Goal: Information Seeking & Learning: Learn about a topic

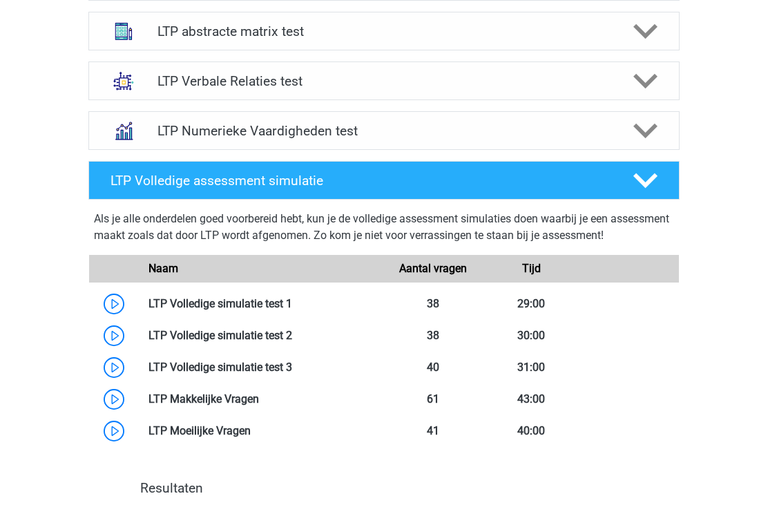
scroll to position [734, 0]
click at [292, 300] on link at bounding box center [292, 303] width 0 height 13
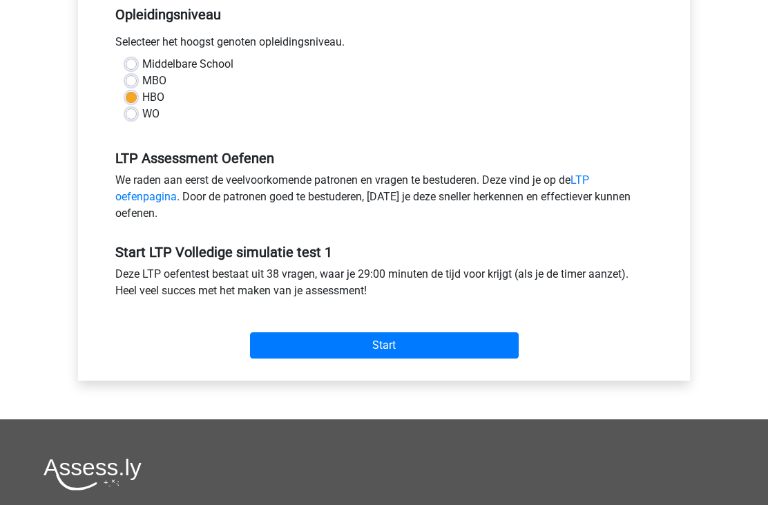
scroll to position [302, 0]
click at [281, 352] on input "Start" at bounding box center [384, 345] width 269 height 26
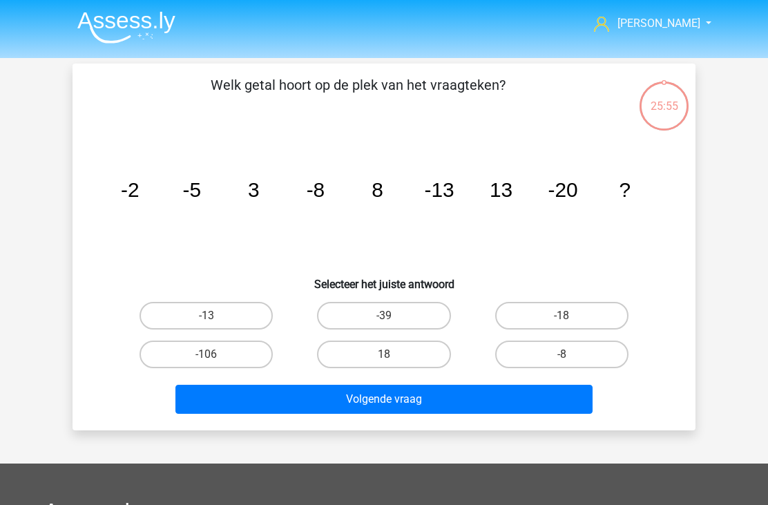
click at [392, 353] on label "18" at bounding box center [383, 355] width 133 height 28
click at [392, 354] on input "18" at bounding box center [388, 358] width 9 height 9
radio input "true"
click at [400, 404] on button "Volgende vraag" at bounding box center [384, 399] width 418 height 29
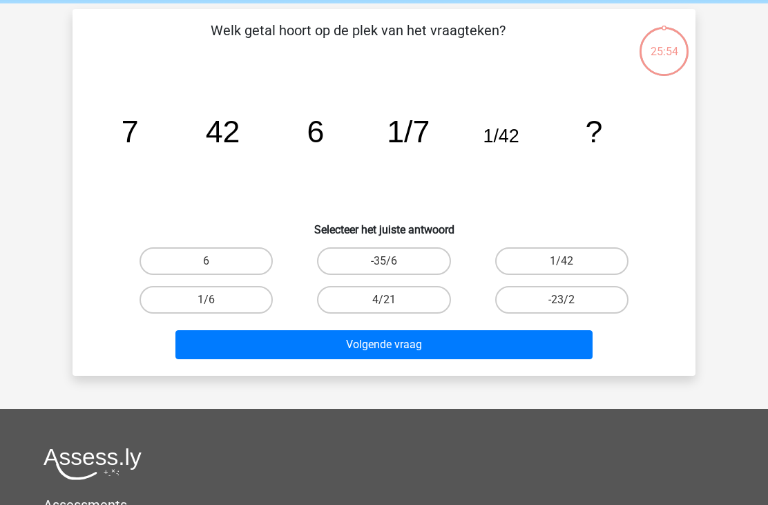
scroll to position [64, 0]
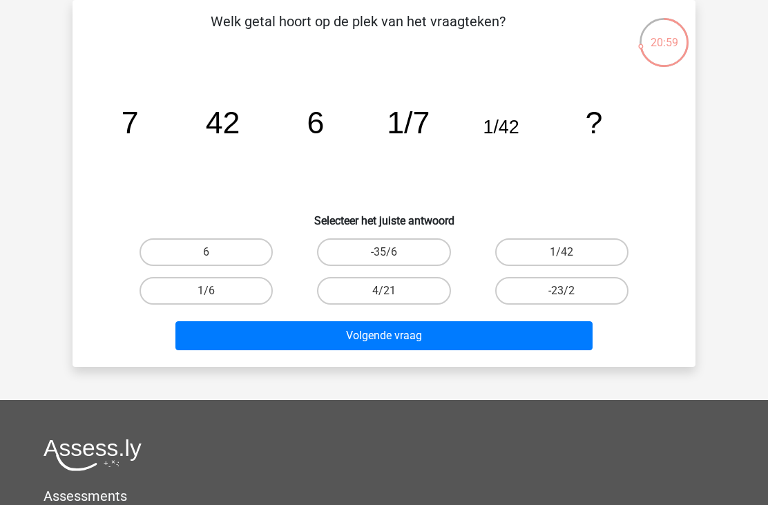
click at [236, 285] on label "1/6" at bounding box center [206, 291] width 133 height 28
click at [216, 291] on input "1/6" at bounding box center [211, 295] width 9 height 9
radio input "true"
click at [368, 344] on button "Volgende vraag" at bounding box center [384, 335] width 418 height 29
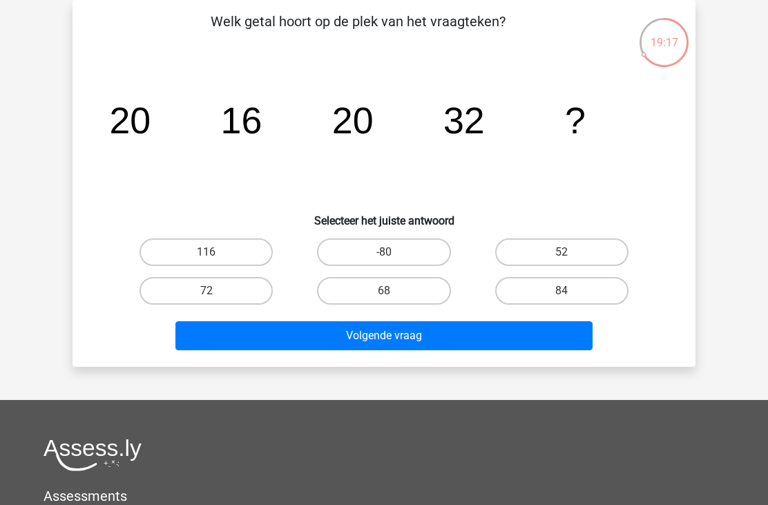
click at [533, 247] on label "52" at bounding box center [561, 252] width 133 height 28
click at [562, 252] on input "52" at bounding box center [566, 256] width 9 height 9
radio input "true"
click at [377, 335] on button "Volgende vraag" at bounding box center [384, 335] width 418 height 29
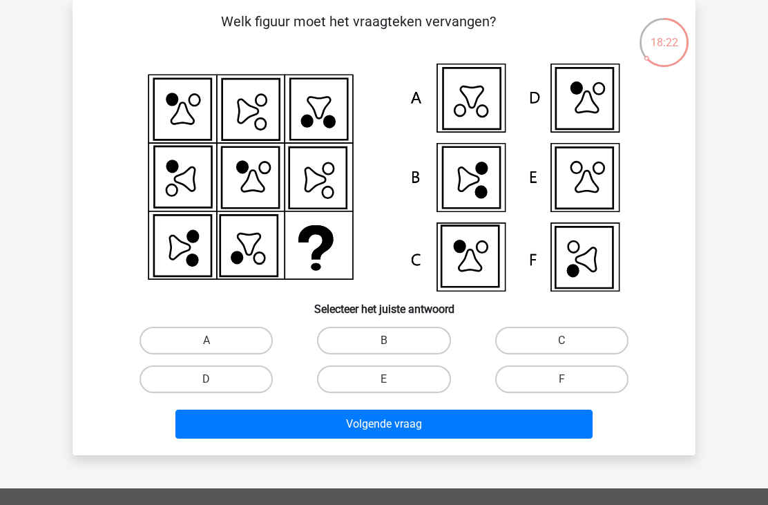
click at [410, 383] on label "E" at bounding box center [383, 379] width 133 height 28
click at [393, 383] on input "E" at bounding box center [388, 383] width 9 height 9
radio input "true"
click at [423, 425] on button "Volgende vraag" at bounding box center [384, 424] width 418 height 29
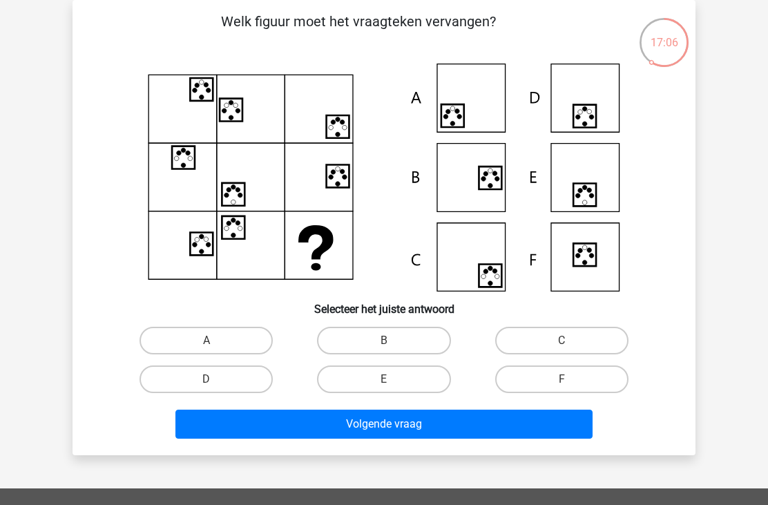
click at [253, 385] on label "D" at bounding box center [206, 379] width 133 height 28
click at [216, 385] on input "D" at bounding box center [211, 383] width 9 height 9
radio input "true"
click at [375, 428] on button "Volgende vraag" at bounding box center [384, 424] width 418 height 29
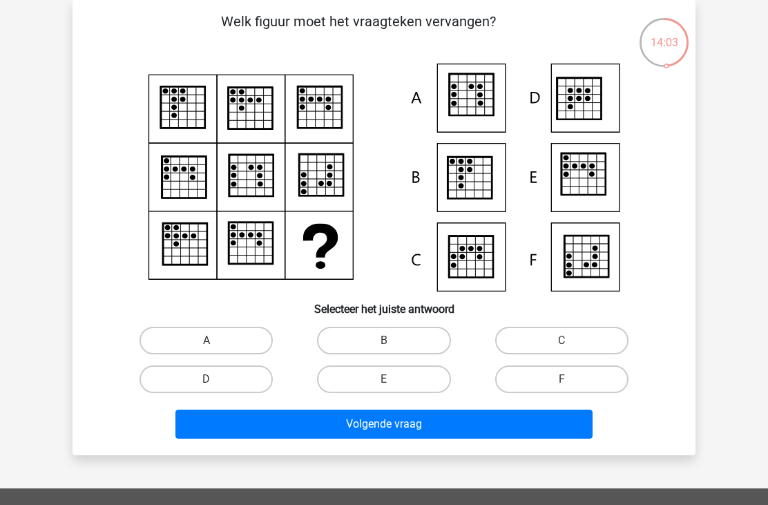
click at [412, 381] on label "E" at bounding box center [383, 379] width 133 height 28
click at [393, 381] on input "E" at bounding box center [388, 383] width 9 height 9
radio input "true"
click at [399, 428] on button "Volgende vraag" at bounding box center [384, 424] width 418 height 29
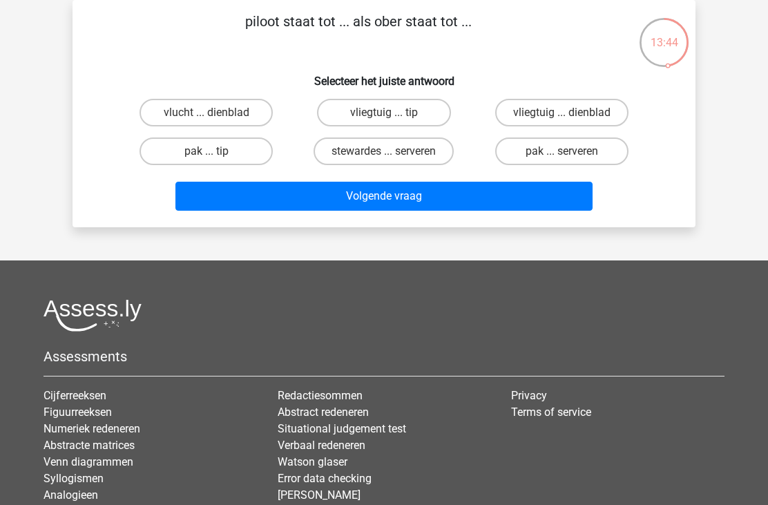
click at [222, 117] on label "vlucht ... dienblad" at bounding box center [206, 113] width 133 height 28
click at [216, 117] on input "vlucht ... dienblad" at bounding box center [211, 117] width 9 height 9
radio input "true"
click at [403, 202] on button "Volgende vraag" at bounding box center [384, 196] width 418 height 29
click at [246, 117] on label "geschenk ... boosheid" at bounding box center [206, 113] width 141 height 28
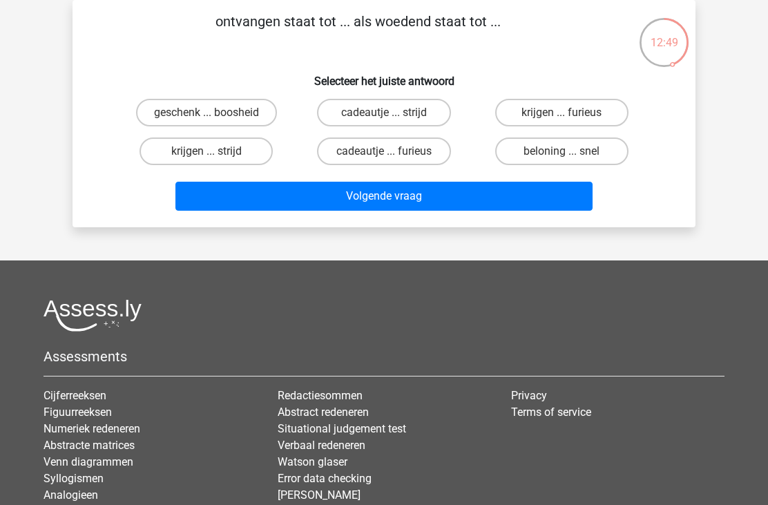
click at [216, 117] on input "geschenk ... boosheid" at bounding box center [211, 117] width 9 height 9
radio input "true"
click at [371, 195] on button "Volgende vraag" at bounding box center [384, 196] width 418 height 29
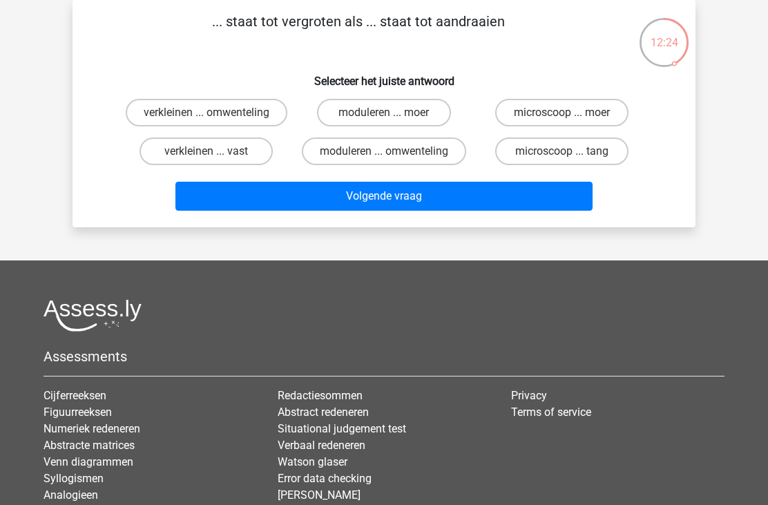
click at [535, 118] on label "microscoop ... moer" at bounding box center [561, 113] width 133 height 28
click at [562, 118] on input "microscoop ... moer" at bounding box center [566, 117] width 9 height 9
radio input "true"
click at [401, 198] on button "Volgende vraag" at bounding box center [384, 196] width 418 height 29
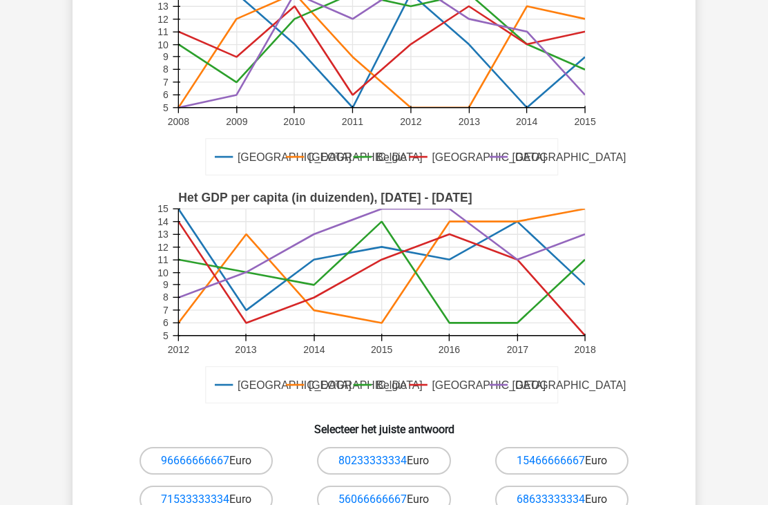
scroll to position [209, 0]
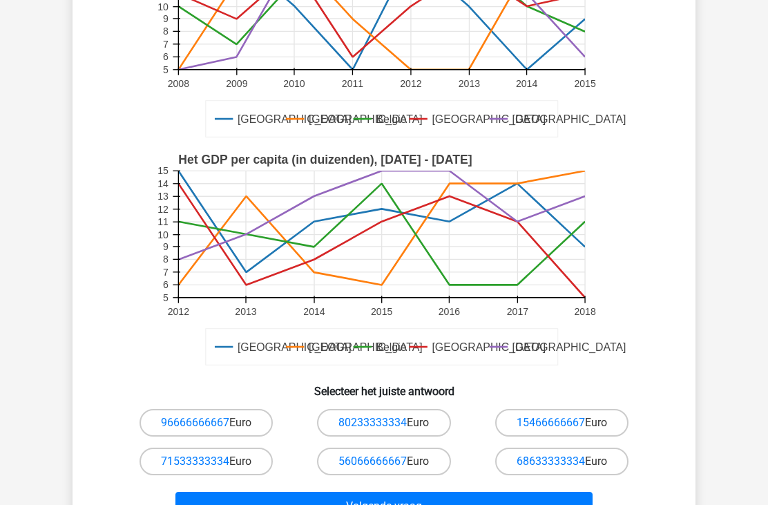
click at [519, 468] on link "68633333334" at bounding box center [551, 461] width 68 height 13
click at [520, 463] on link "68633333334" at bounding box center [551, 461] width 68 height 13
click at [549, 460] on link "68633333334" at bounding box center [551, 461] width 68 height 13
click at [559, 465] on link "68633333334" at bounding box center [551, 461] width 68 height 13
click at [528, 460] on link "68633333334" at bounding box center [551, 461] width 68 height 13
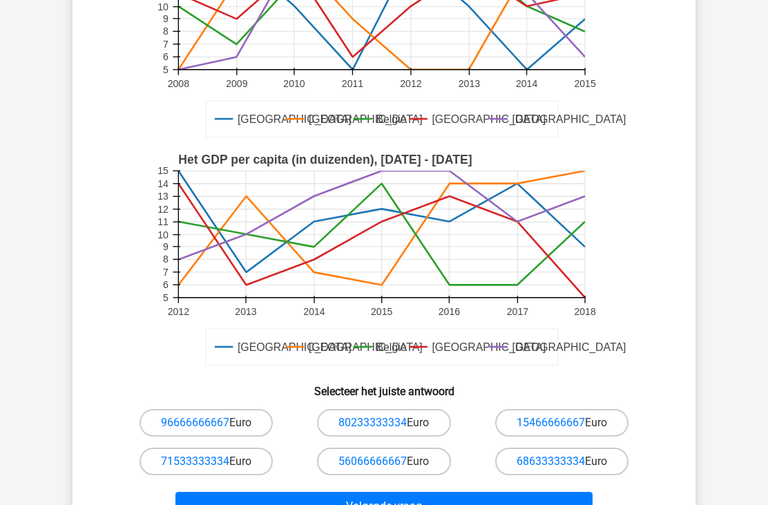
click at [609, 462] on label "68633333334 Euro" at bounding box center [561, 462] width 133 height 28
click at [571, 462] on input "68633333334 Euro" at bounding box center [566, 465] width 9 height 9
radio input "true"
click at [431, 504] on button "Volgende vraag" at bounding box center [384, 506] width 418 height 29
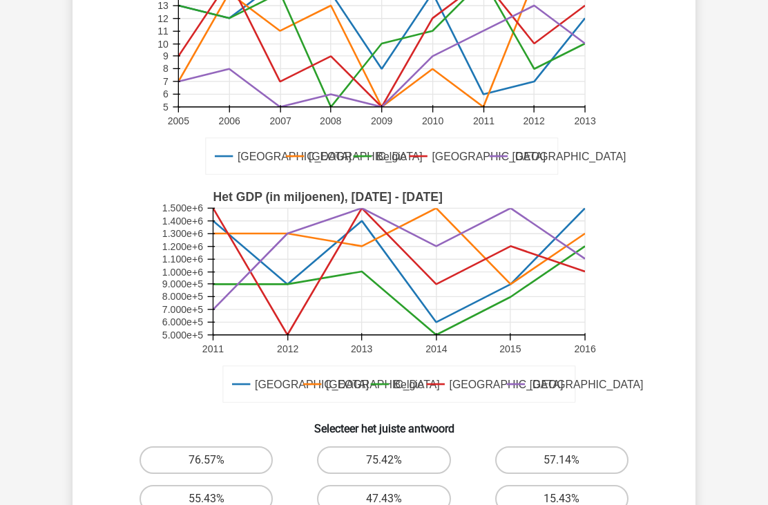
scroll to position [178, 0]
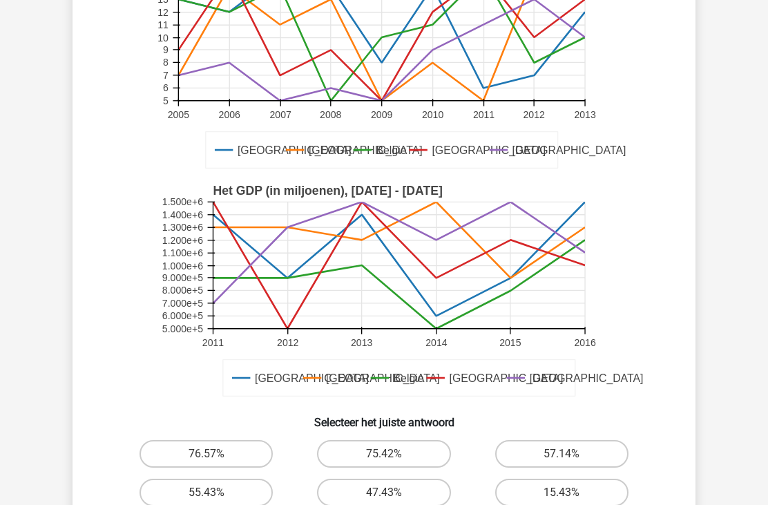
click at [532, 488] on label "15.43%" at bounding box center [561, 493] width 133 height 28
click at [562, 493] on input "15.43%" at bounding box center [566, 497] width 9 height 9
radio input "true"
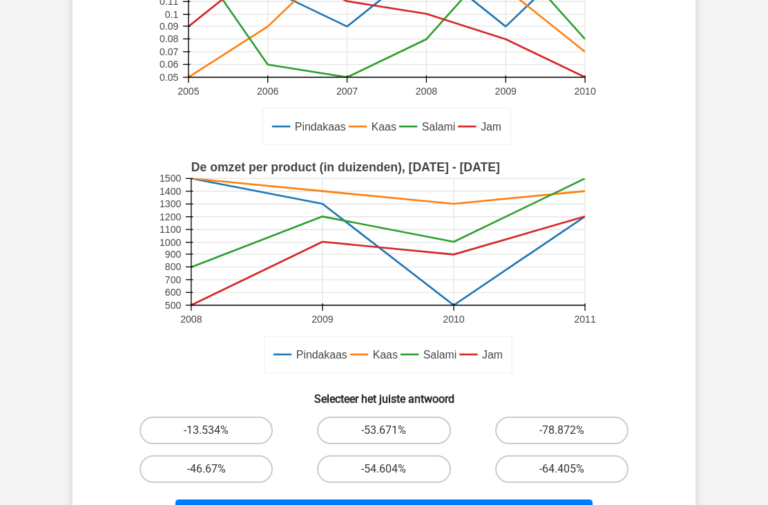
scroll to position [215, 0]
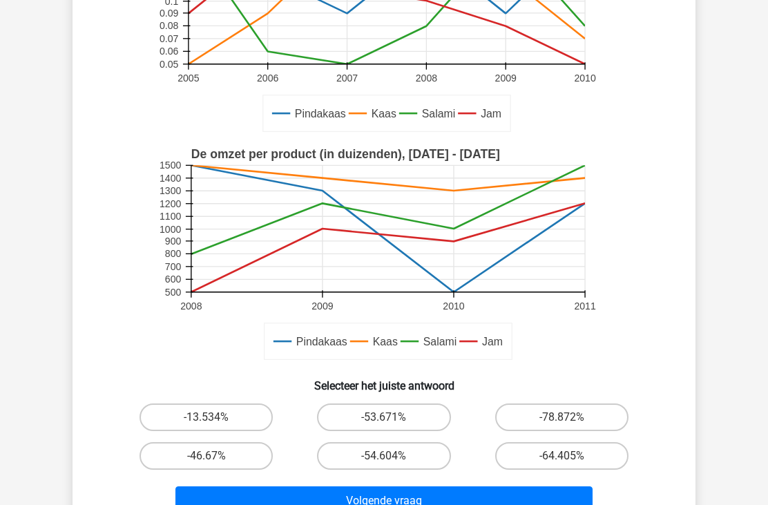
click at [408, 502] on button "Volgende vraag" at bounding box center [384, 500] width 418 height 29
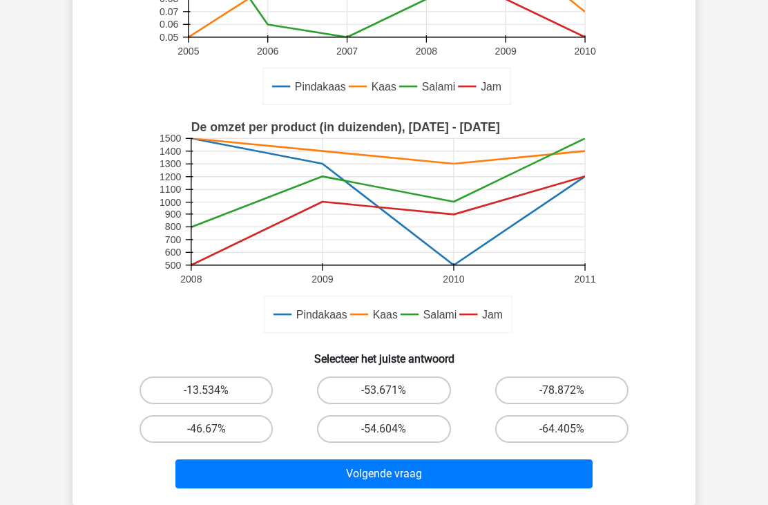
scroll to position [240, 0]
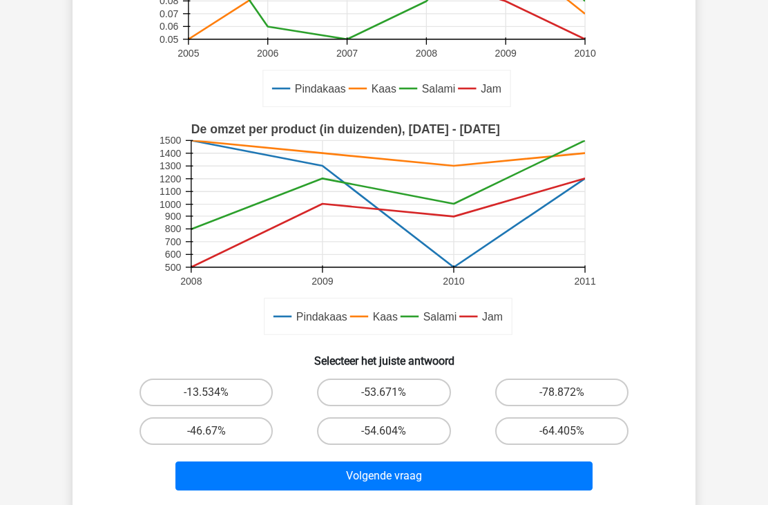
click at [230, 399] on label "-13.534%" at bounding box center [206, 393] width 133 height 28
click at [216, 399] on input "-13.534%" at bounding box center [211, 396] width 9 height 9
radio input "true"
click at [367, 481] on button "Volgende vraag" at bounding box center [384, 475] width 418 height 29
click at [366, 479] on button "Volgende vraag" at bounding box center [384, 475] width 418 height 29
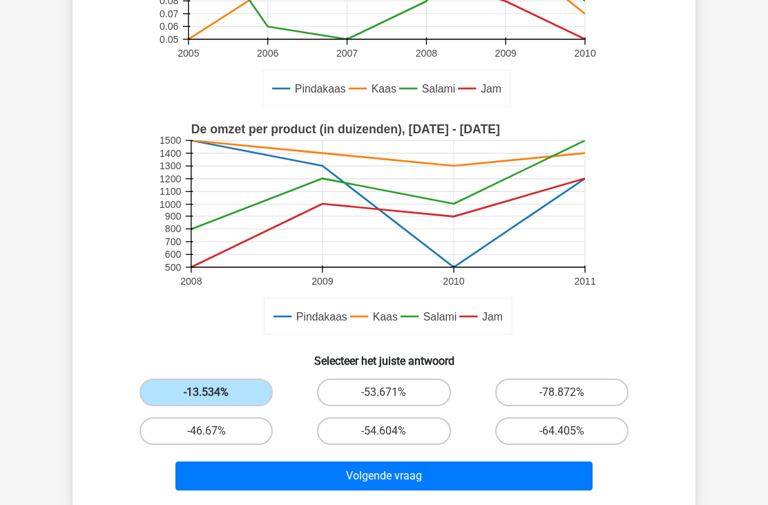
click at [362, 488] on button "Volgende vraag" at bounding box center [384, 475] width 418 height 29
click at [354, 480] on button "Volgende vraag" at bounding box center [384, 475] width 418 height 29
click at [357, 479] on button "Volgende vraag" at bounding box center [384, 475] width 418 height 29
click at [381, 481] on button "Volgende vraag" at bounding box center [384, 475] width 418 height 29
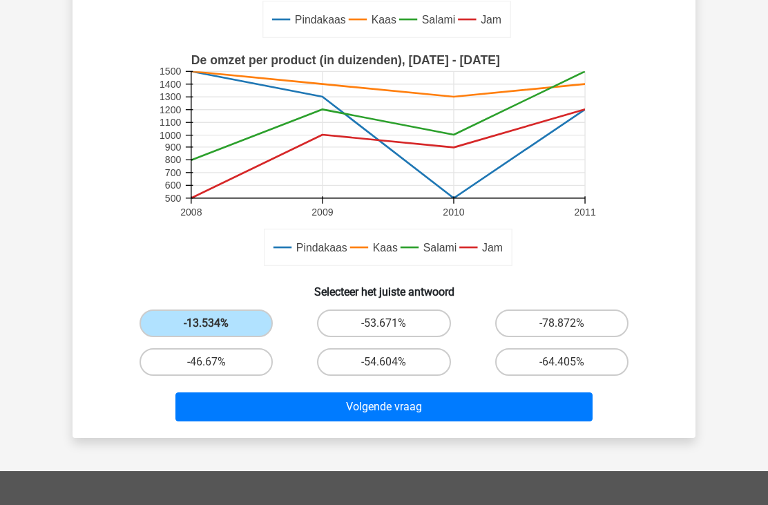
scroll to position [316, 0]
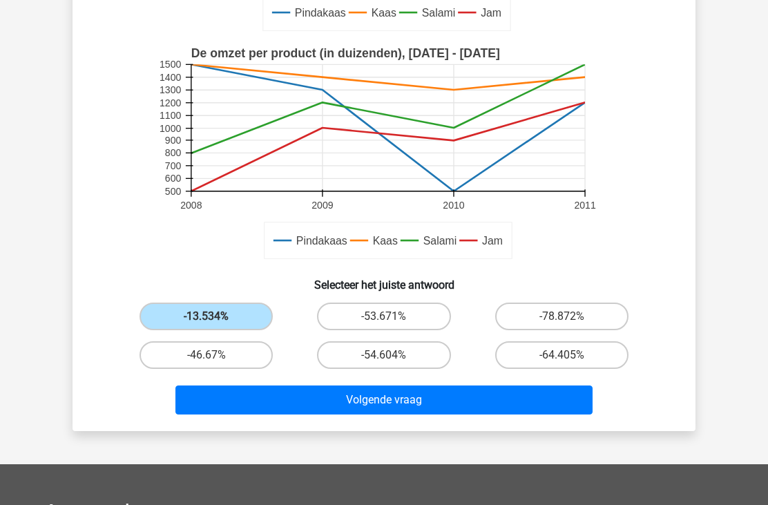
click at [400, 394] on button "Volgende vraag" at bounding box center [384, 399] width 418 height 29
click at [392, 402] on button "Volgende vraag" at bounding box center [384, 399] width 418 height 29
click at [367, 407] on button "Volgende vraag" at bounding box center [384, 399] width 418 height 29
click at [247, 323] on label "-13.534%" at bounding box center [206, 317] width 133 height 28
click at [216, 323] on input "-13.534%" at bounding box center [211, 320] width 9 height 9
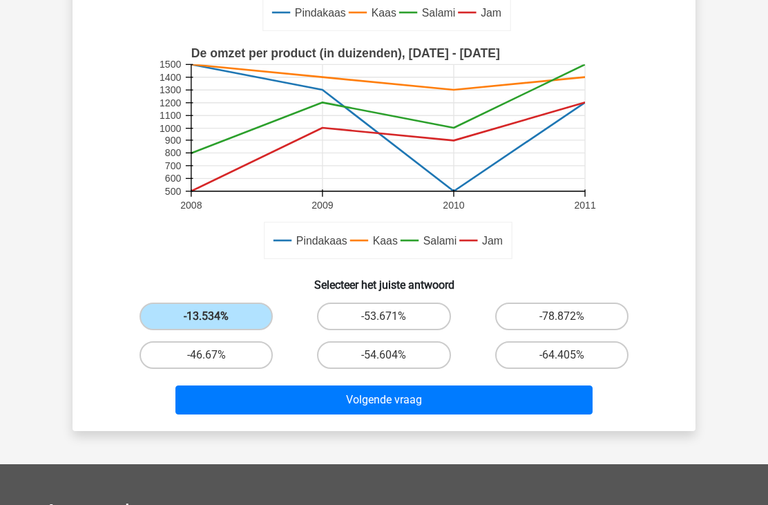
click at [239, 317] on label "-13.534%" at bounding box center [206, 317] width 133 height 28
click at [216, 317] on input "-13.534%" at bounding box center [211, 320] width 9 height 9
click at [339, 408] on button "Volgende vraag" at bounding box center [384, 399] width 418 height 29
click at [343, 404] on button "Volgende vraag" at bounding box center [384, 399] width 418 height 29
click at [340, 405] on button "Volgende vraag" at bounding box center [384, 399] width 418 height 29
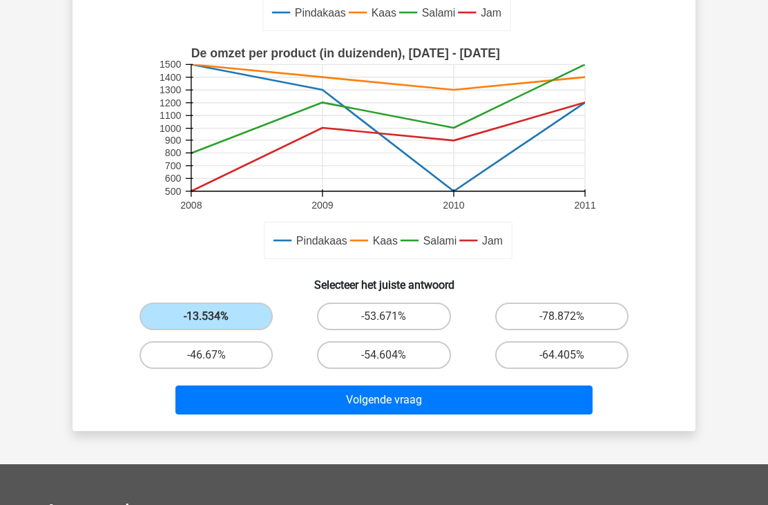
click at [395, 411] on button "Volgende vraag" at bounding box center [384, 399] width 418 height 29
click at [392, 401] on button "Volgende vraag" at bounding box center [384, 399] width 418 height 29
click at [385, 401] on button "Volgende vraag" at bounding box center [384, 399] width 418 height 29
click at [385, 405] on button "Volgende vraag" at bounding box center [384, 399] width 418 height 29
click at [229, 354] on label "-46.67%" at bounding box center [206, 355] width 133 height 28
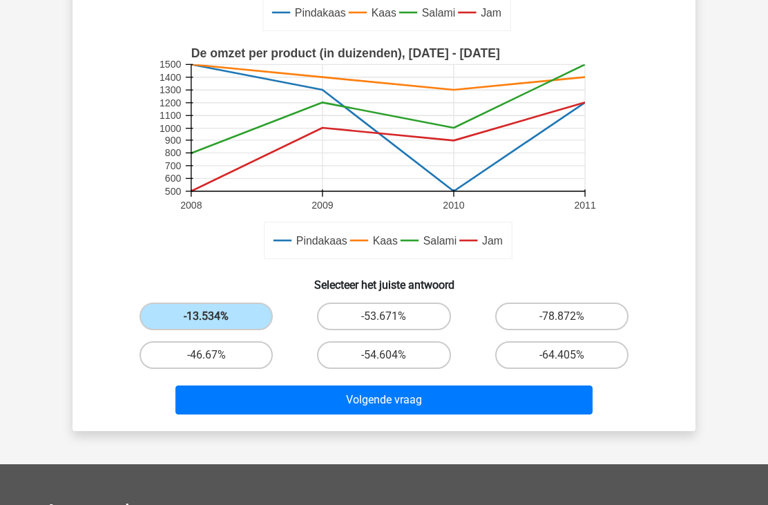
click at [216, 355] on input "-46.67%" at bounding box center [211, 359] width 9 height 9
radio input "true"
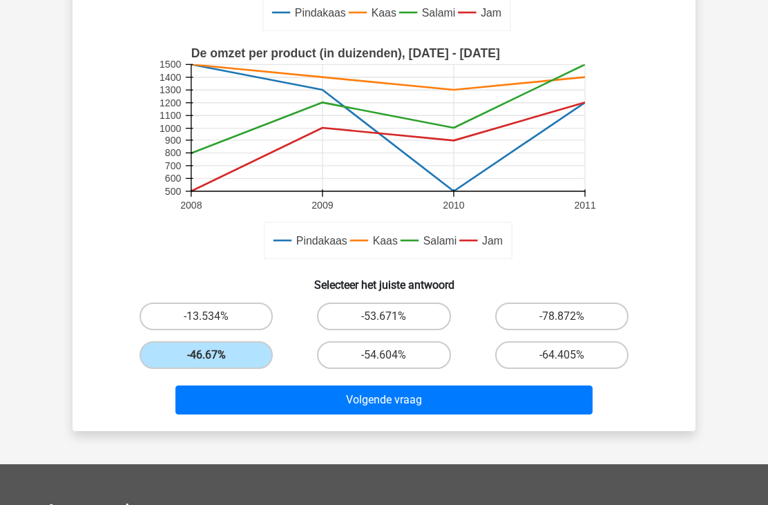
click at [377, 403] on button "Volgende vraag" at bounding box center [384, 399] width 418 height 29
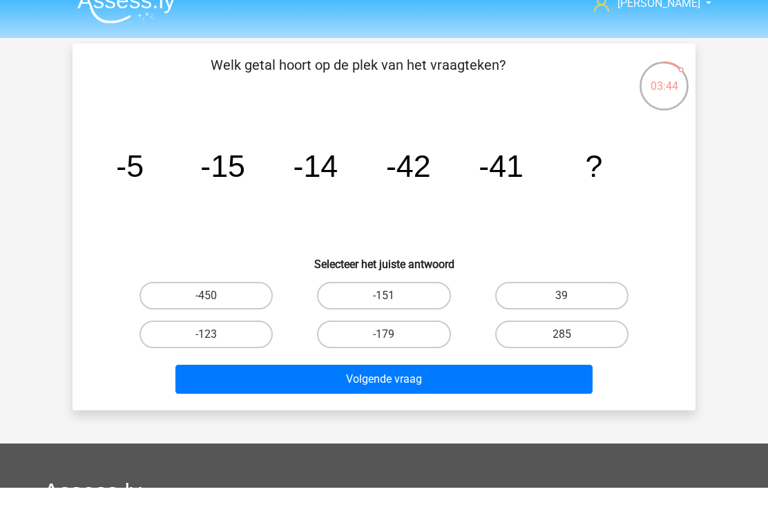
scroll to position [21, 0]
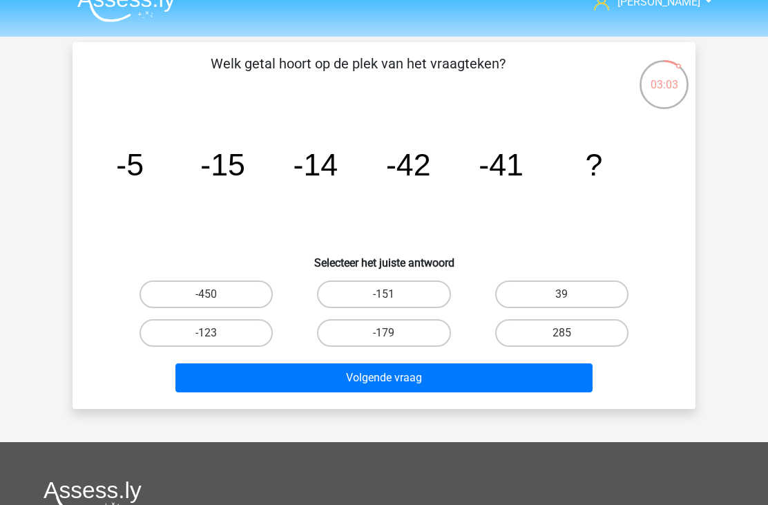
click at [237, 332] on label "-123" at bounding box center [206, 333] width 133 height 28
click at [216, 333] on input "-123" at bounding box center [211, 337] width 9 height 9
radio input "true"
click at [256, 380] on button "Volgende vraag" at bounding box center [384, 377] width 418 height 29
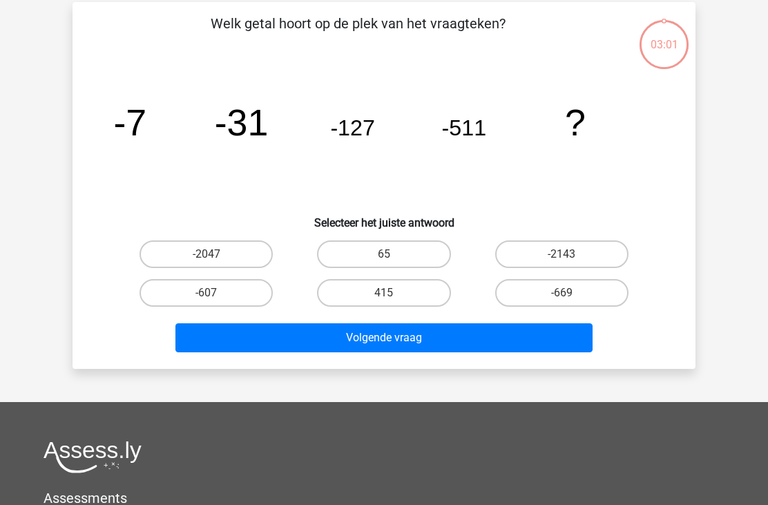
scroll to position [64, 0]
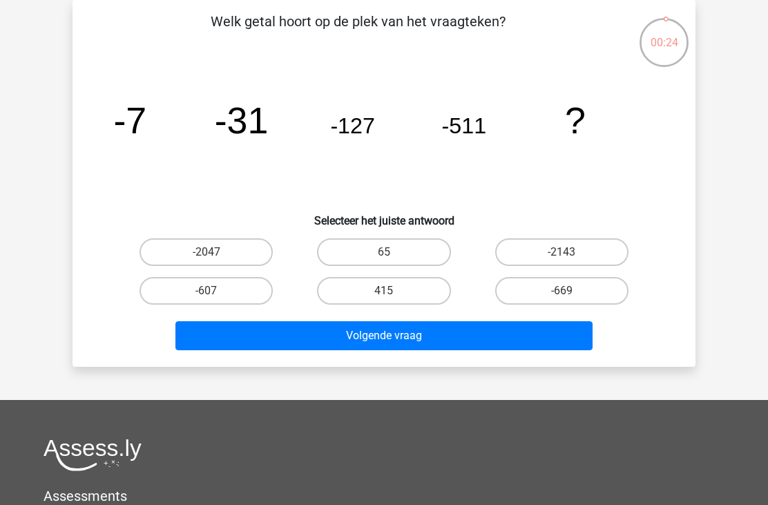
click at [224, 249] on label "-2047" at bounding box center [206, 252] width 133 height 28
click at [216, 252] on input "-2047" at bounding box center [211, 256] width 9 height 9
radio input "true"
click at [363, 333] on button "Volgende vraag" at bounding box center [384, 335] width 418 height 29
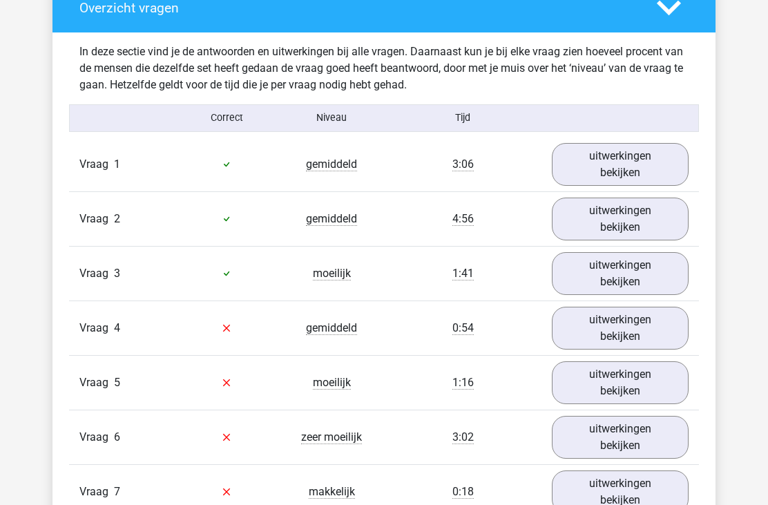
scroll to position [1110, 0]
click at [624, 166] on link "uitwerkingen bekijken" at bounding box center [620, 165] width 137 height 43
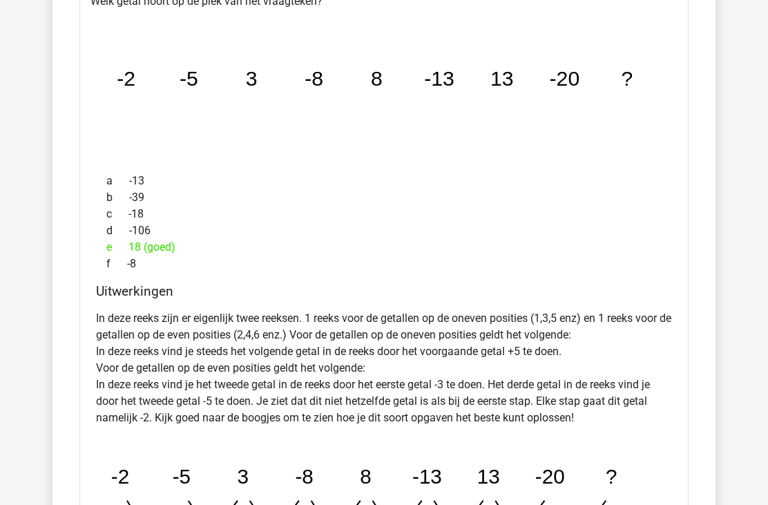
scroll to position [1330, 0]
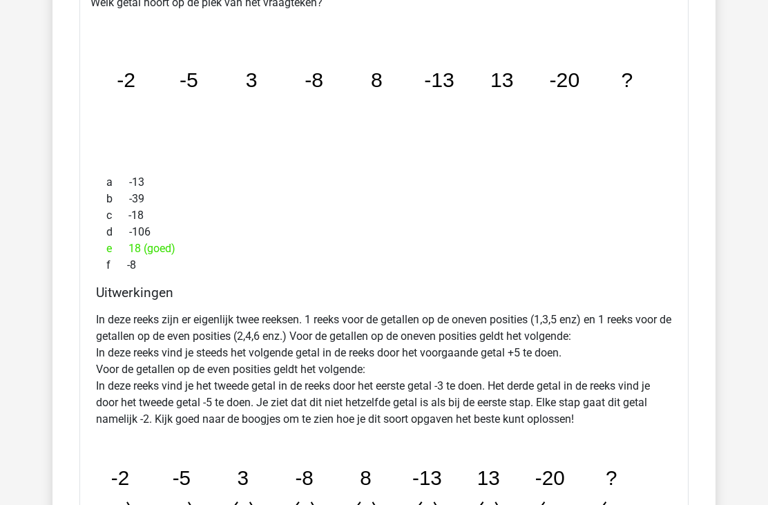
click at [244, 122] on icon "image/svg+xml -2 -5 3 -8 8 -13 13 -20 ?" at bounding box center [384, 88] width 565 height 142
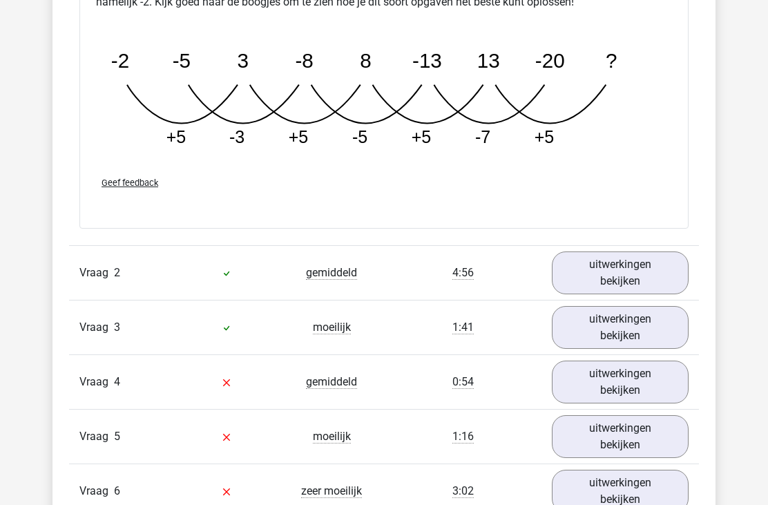
scroll to position [1754, 0]
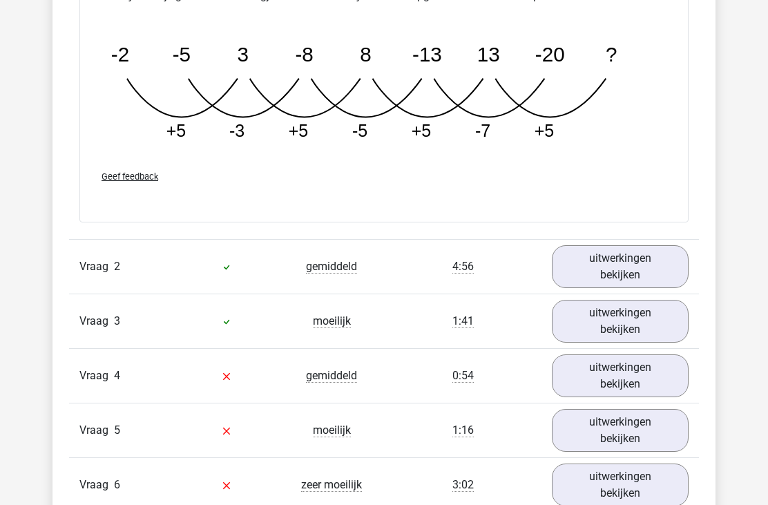
click at [617, 269] on link "uitwerkingen bekijken" at bounding box center [620, 266] width 137 height 43
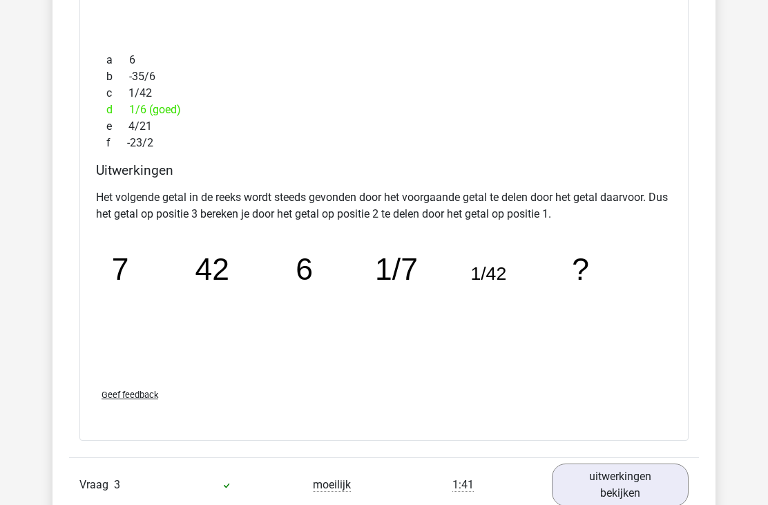
scroll to position [2198, 0]
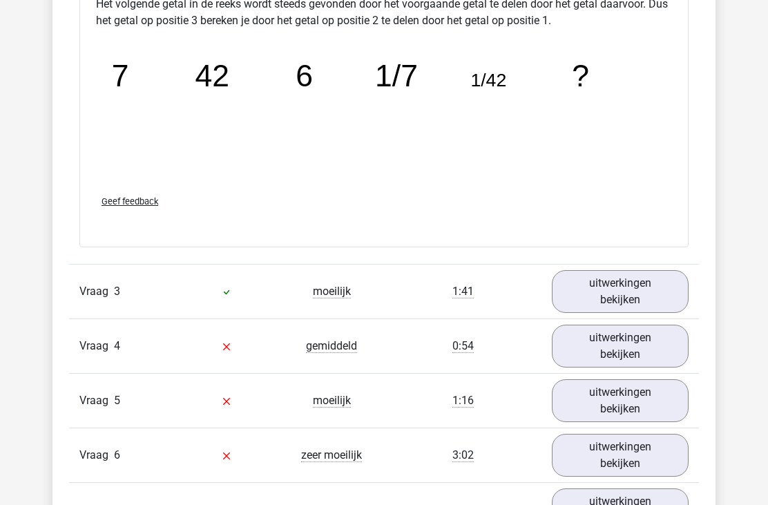
click at [622, 295] on link "uitwerkingen bekijken" at bounding box center [620, 292] width 137 height 43
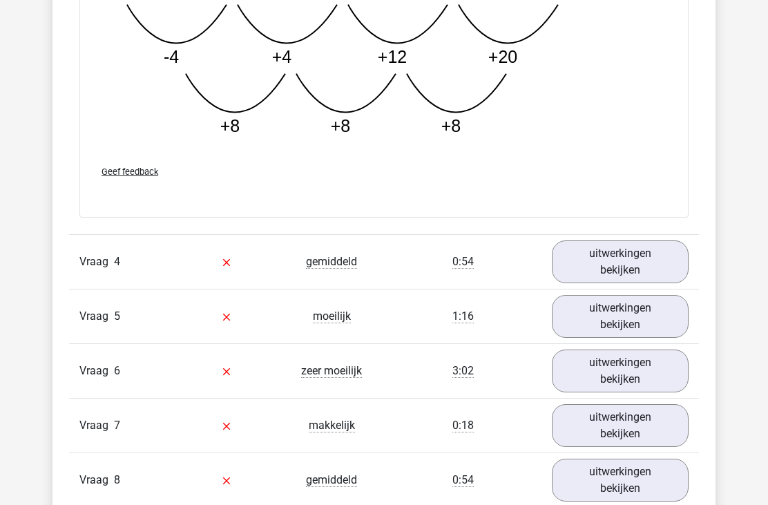
scroll to position [3182, 0]
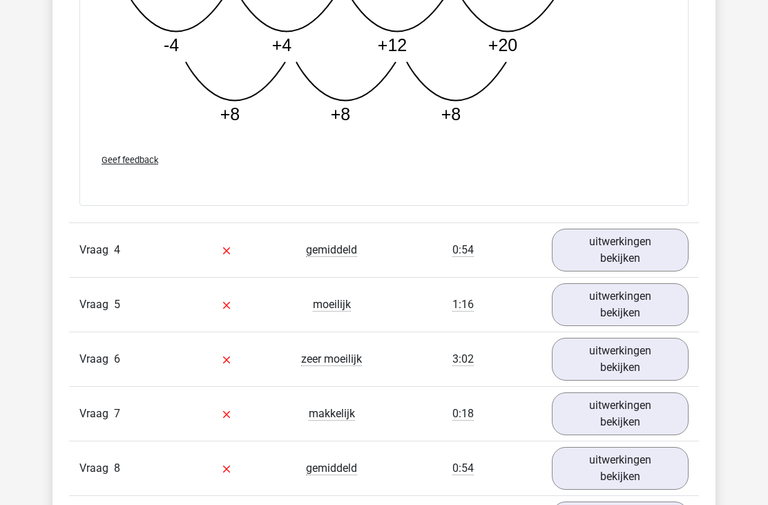
click at [622, 254] on link "uitwerkingen bekijken" at bounding box center [620, 250] width 137 height 43
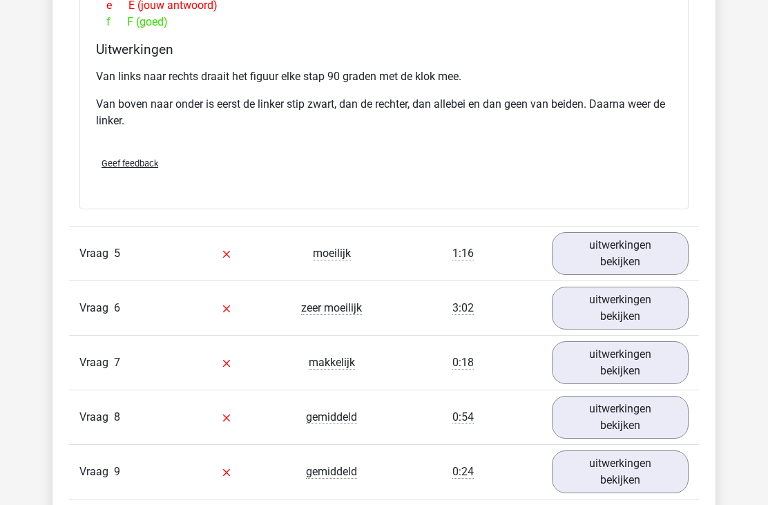
scroll to position [3818, 0]
click at [616, 253] on link "uitwerkingen bekijken" at bounding box center [620, 253] width 137 height 43
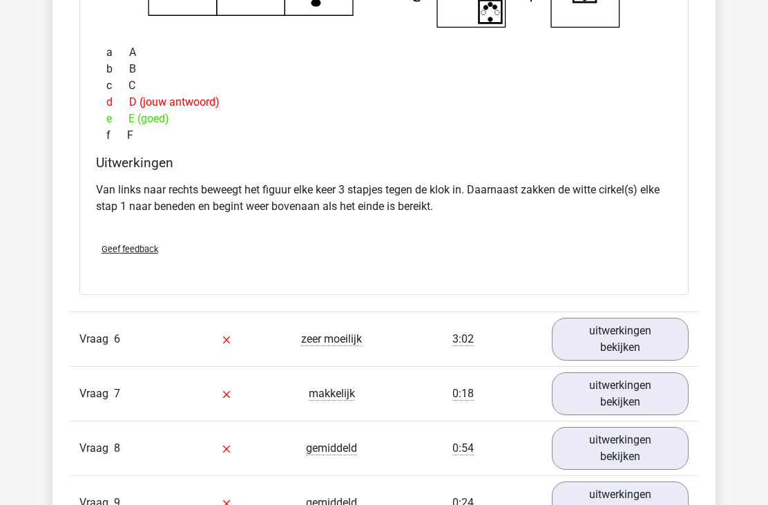
scroll to position [4348, 0]
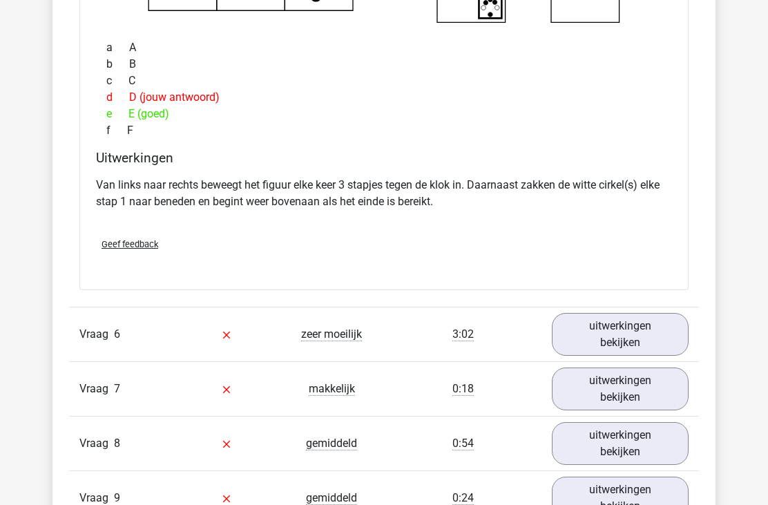
click at [591, 334] on link "uitwerkingen bekijken" at bounding box center [620, 334] width 137 height 43
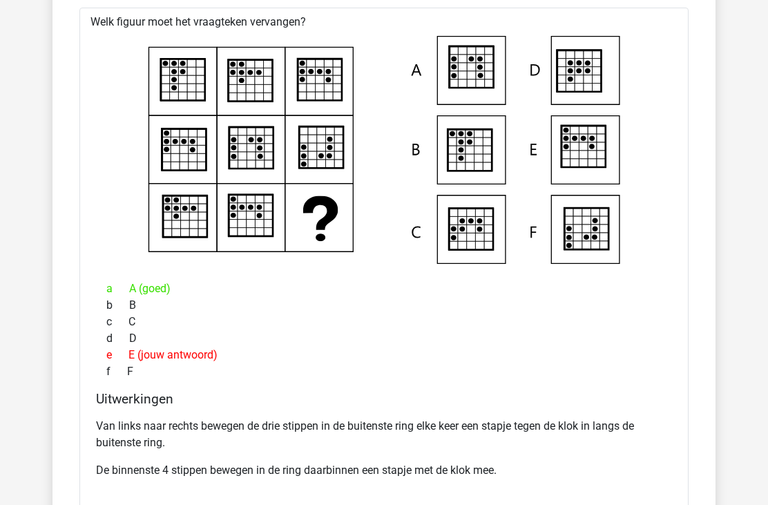
scroll to position [4716, 0]
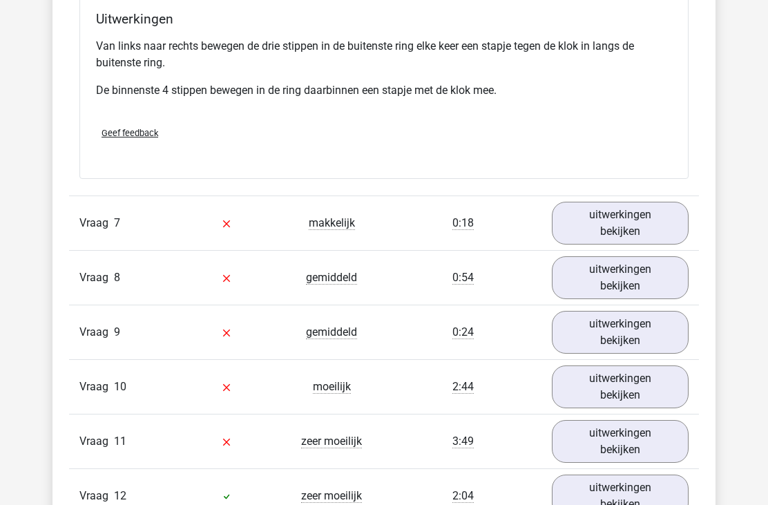
click at [615, 224] on link "uitwerkingen bekijken" at bounding box center [620, 223] width 137 height 43
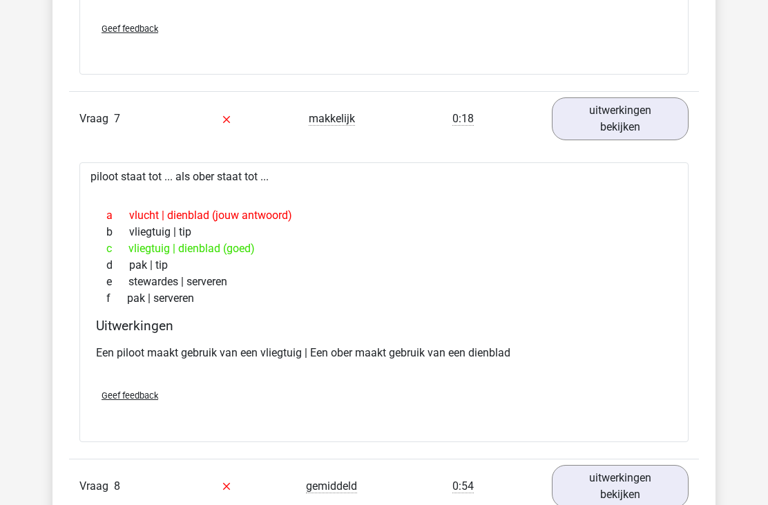
scroll to position [5208, 0]
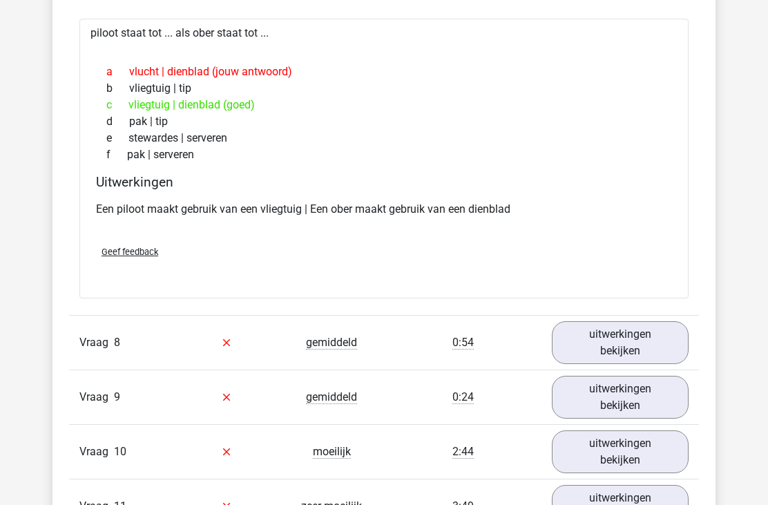
click at [574, 352] on link "uitwerkingen bekijken" at bounding box center [620, 342] width 137 height 43
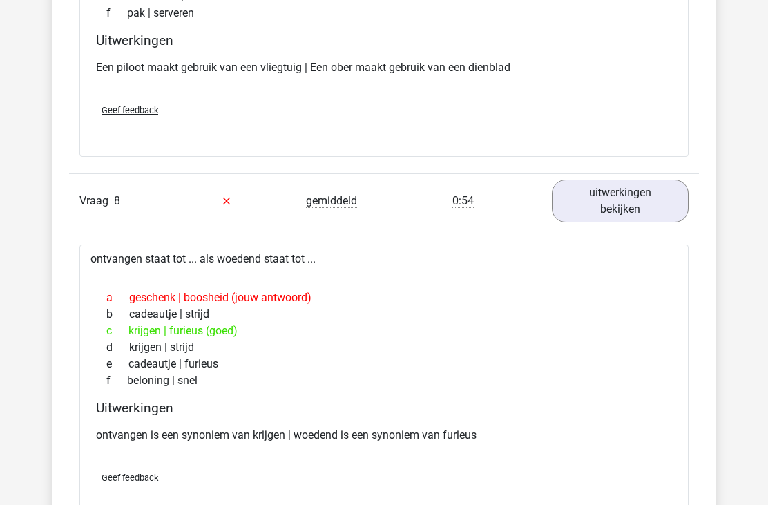
scroll to position [5488, 0]
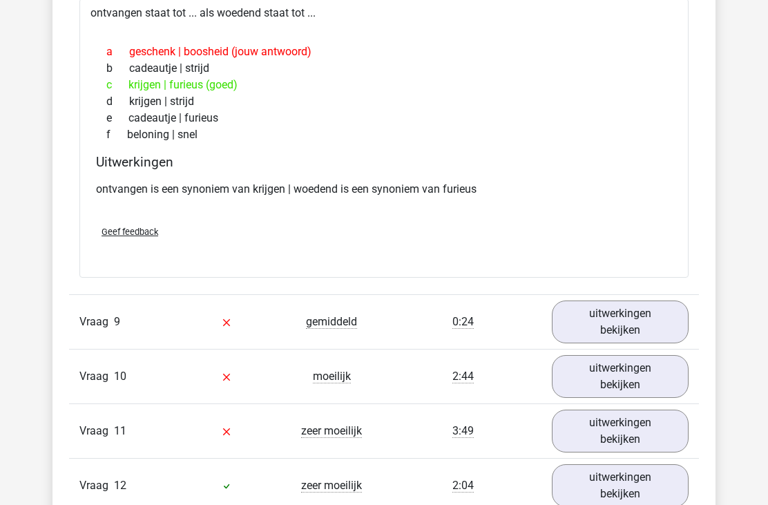
click at [592, 327] on link "uitwerkingen bekijken" at bounding box center [620, 321] width 137 height 43
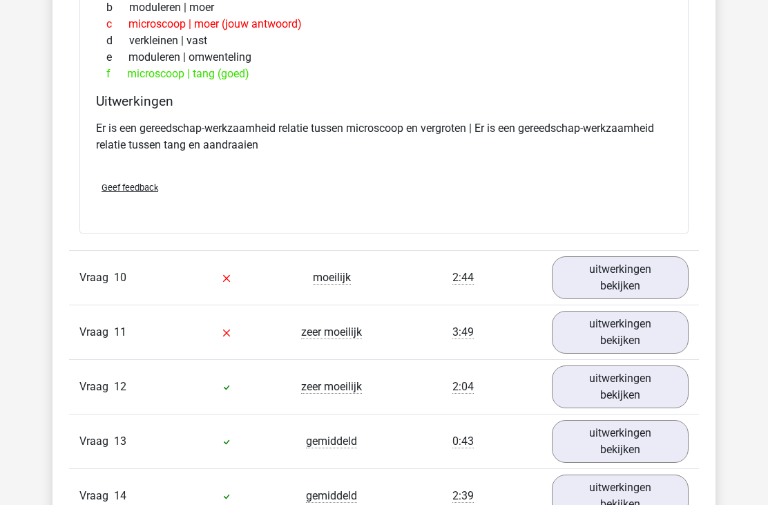
scroll to position [6175, 0]
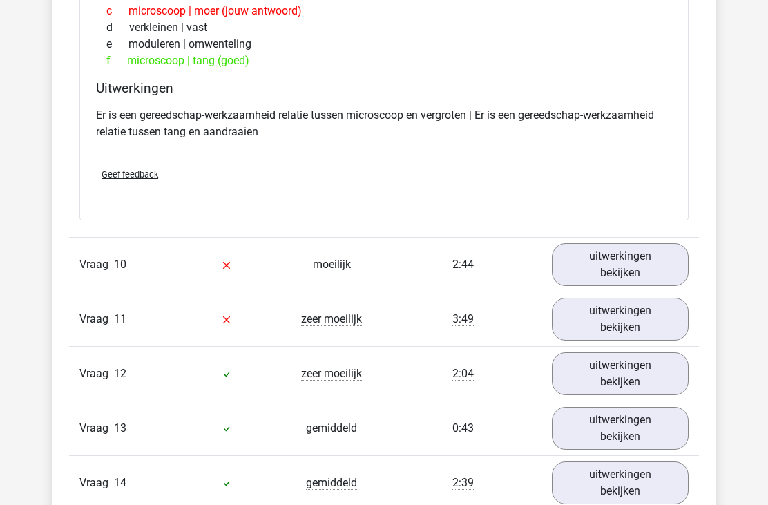
click at [600, 269] on link "uitwerkingen bekijken" at bounding box center [620, 264] width 137 height 43
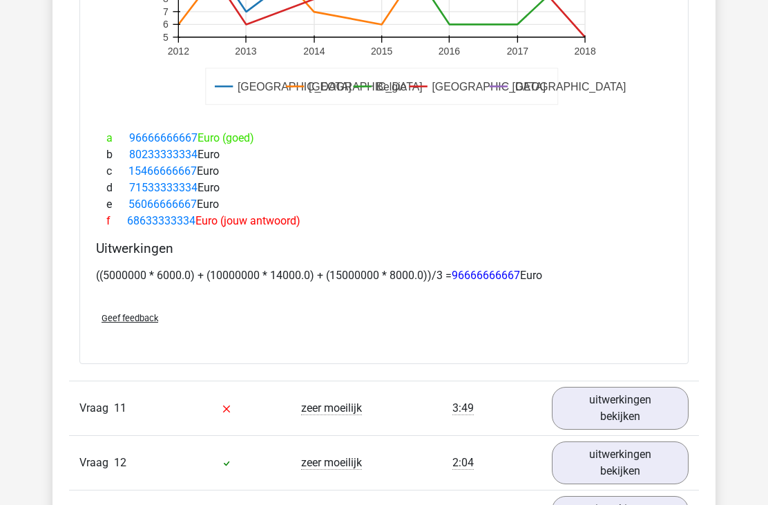
scroll to position [6948, 0]
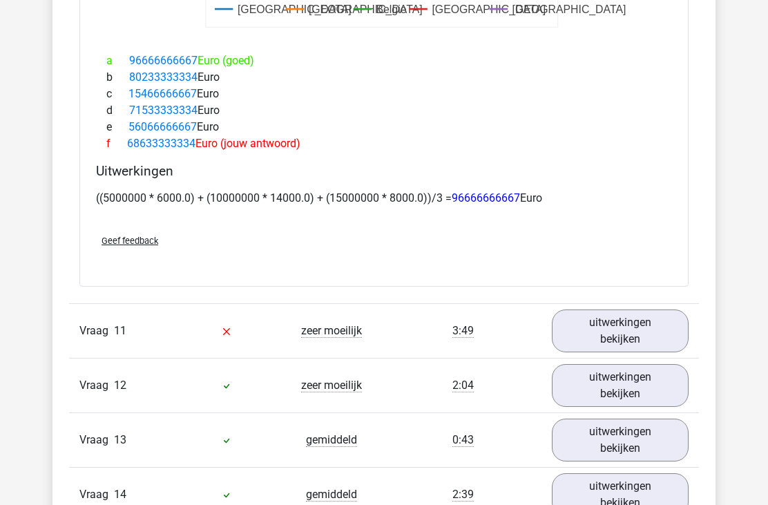
click at [613, 309] on link "uitwerkingen bekijken" at bounding box center [620, 330] width 137 height 43
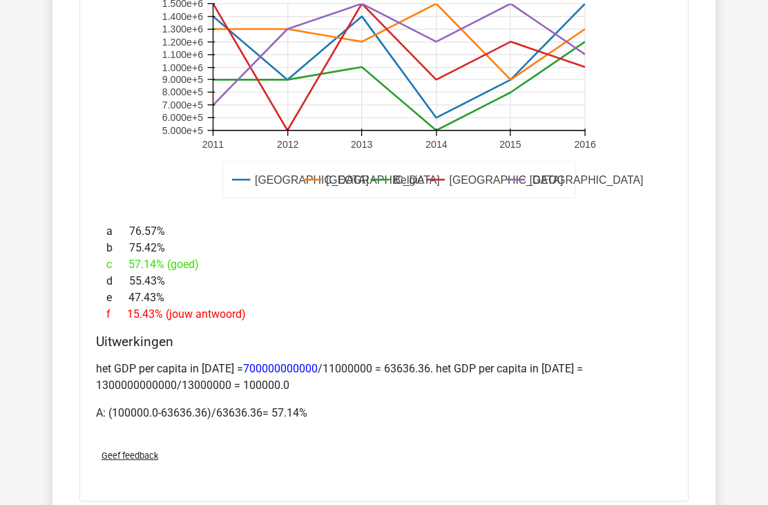
scroll to position [7615, 0]
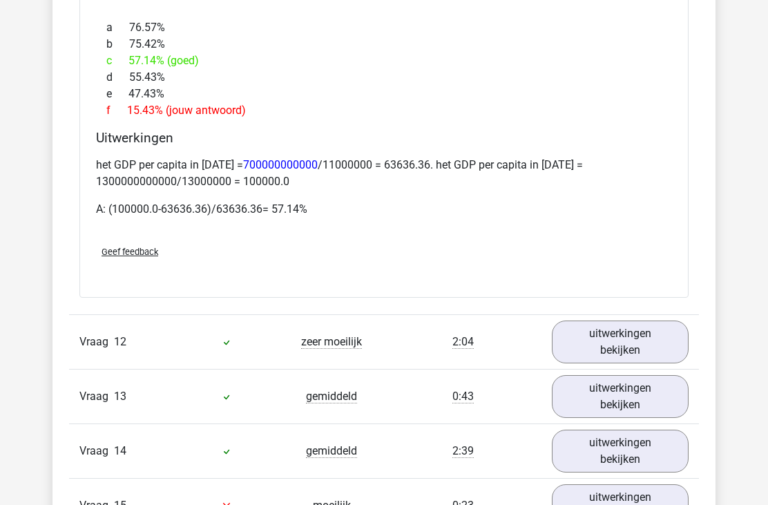
click at [596, 327] on link "uitwerkingen bekijken" at bounding box center [620, 342] width 137 height 43
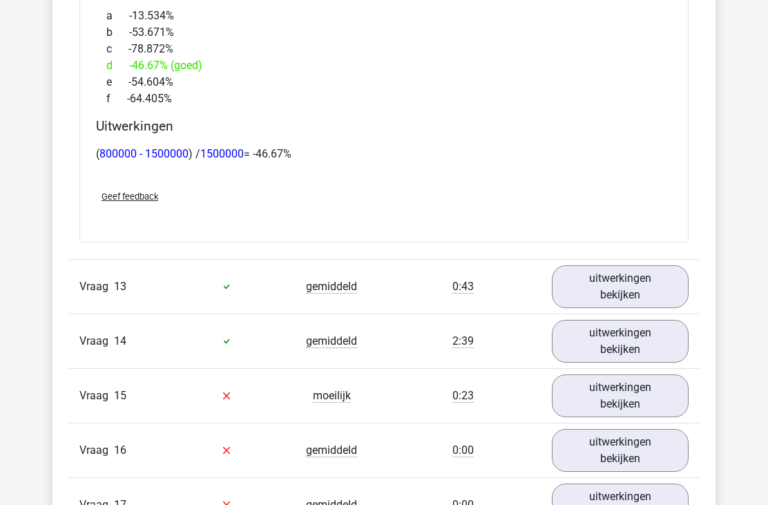
scroll to position [8716, 0]
click at [612, 272] on link "uitwerkingen bekijken" at bounding box center [620, 286] width 137 height 43
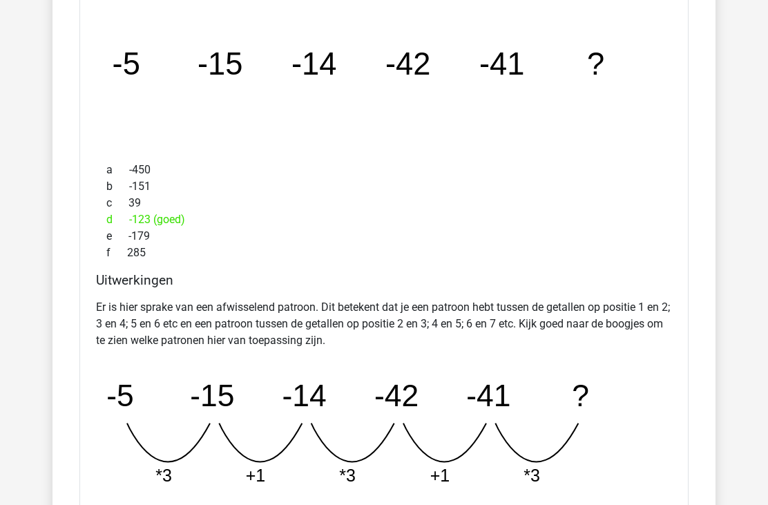
scroll to position [9074, 0]
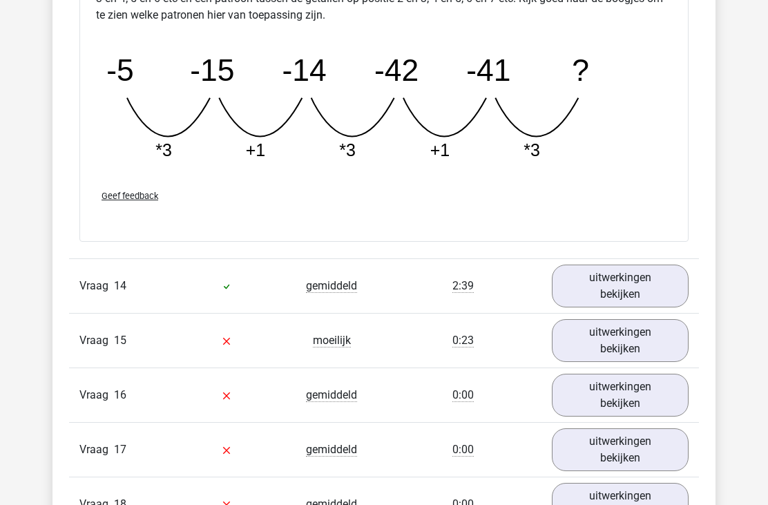
click at [604, 271] on link "uitwerkingen bekijken" at bounding box center [620, 286] width 137 height 43
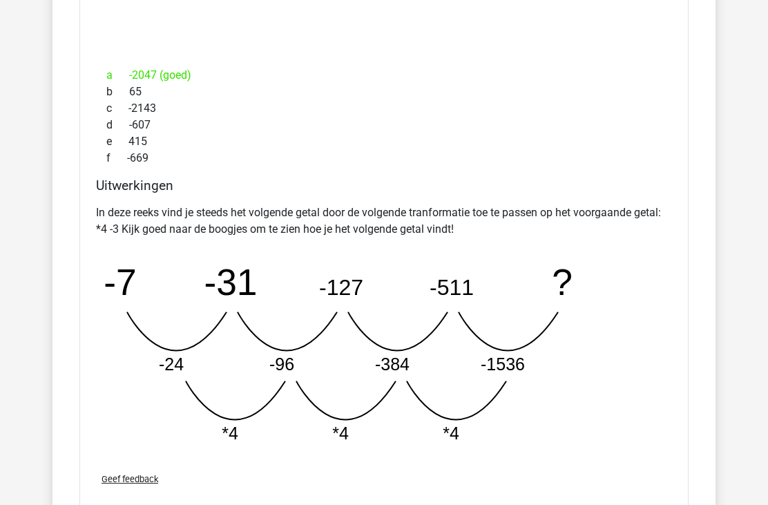
scroll to position [9842, 0]
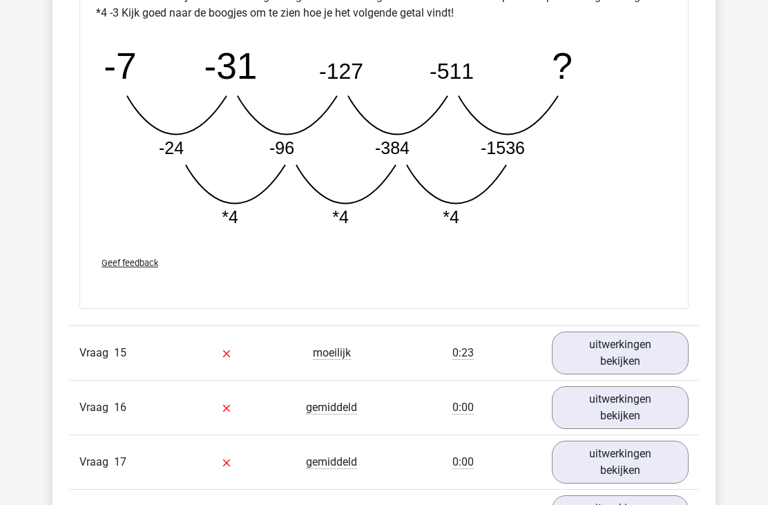
click at [615, 341] on link "uitwerkingen bekijken" at bounding box center [620, 353] width 137 height 43
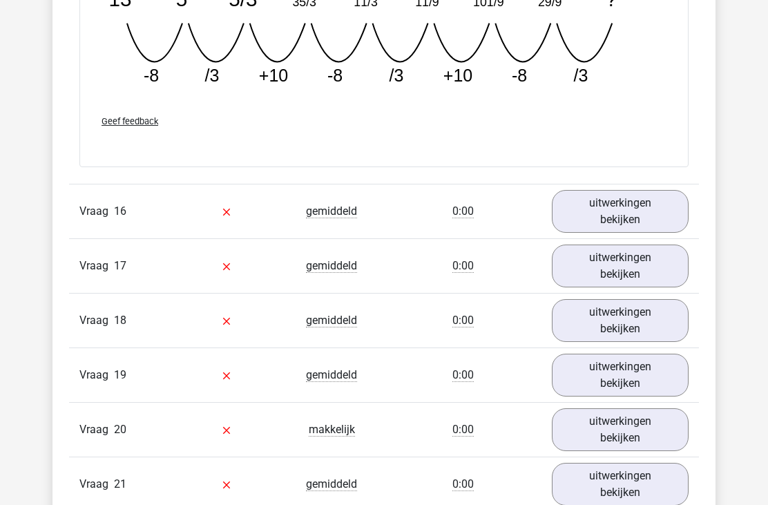
scroll to position [10866, 0]
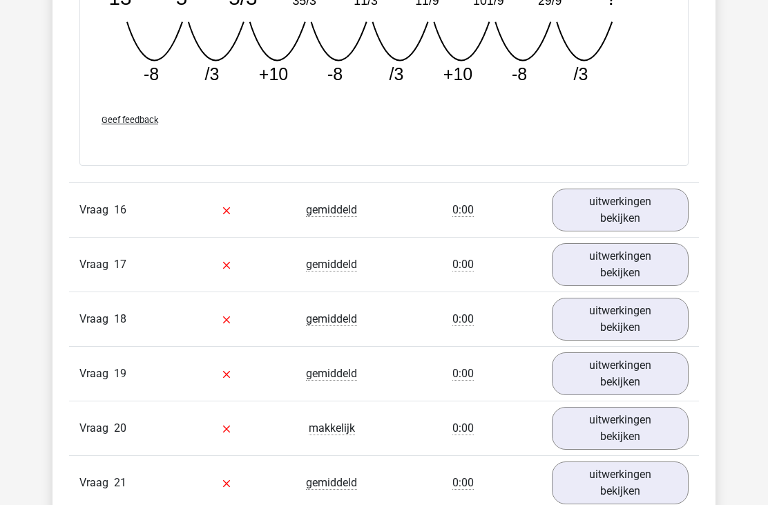
click at [615, 194] on link "uitwerkingen bekijken" at bounding box center [620, 210] width 137 height 43
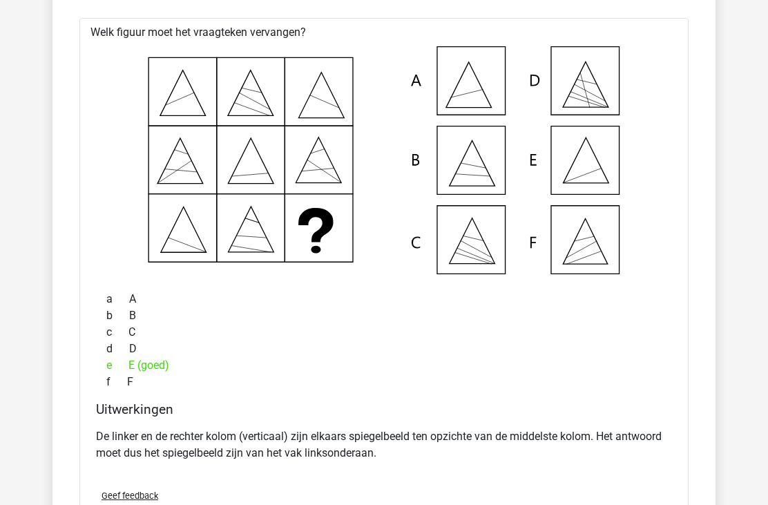
scroll to position [11106, 0]
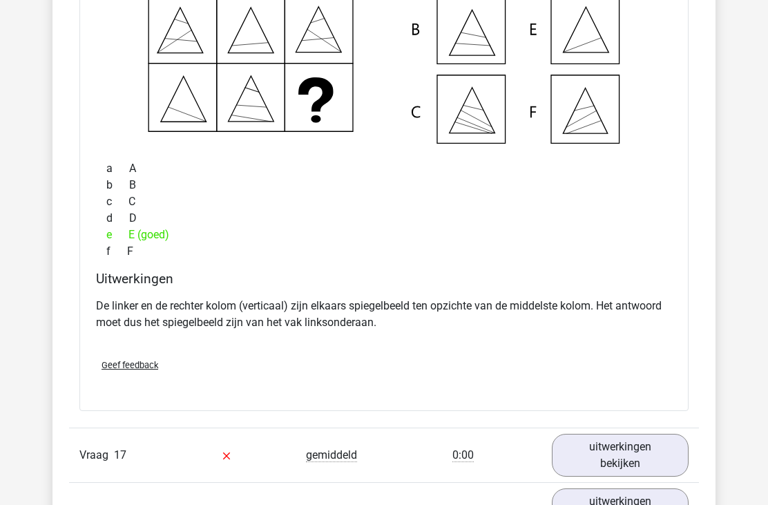
click at [620, 442] on link "uitwerkingen bekijken" at bounding box center [620, 455] width 137 height 43
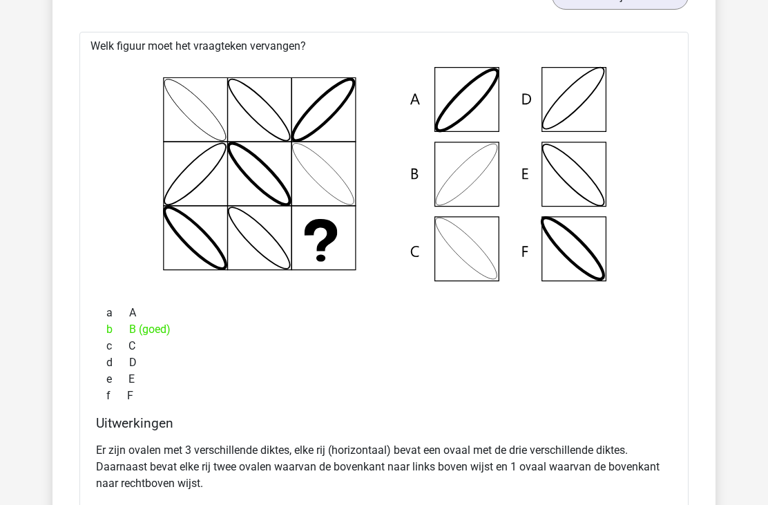
scroll to position [11703, 0]
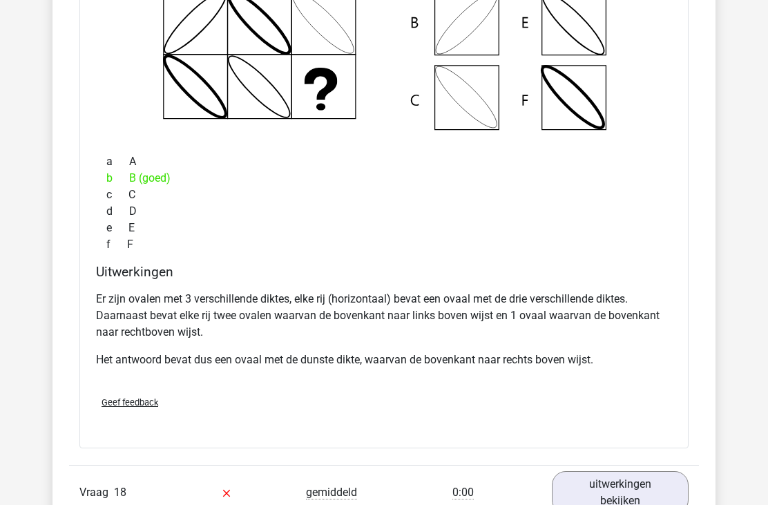
click at [588, 472] on link "uitwerkingen bekijken" at bounding box center [620, 493] width 137 height 43
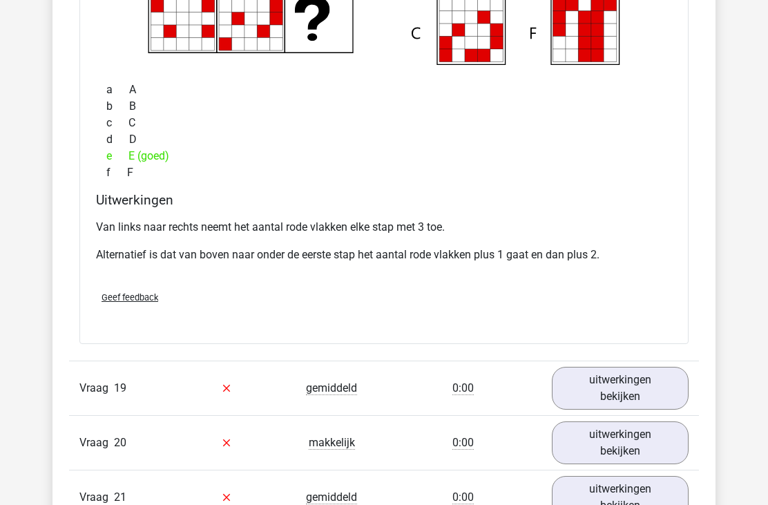
scroll to position [12579, 0]
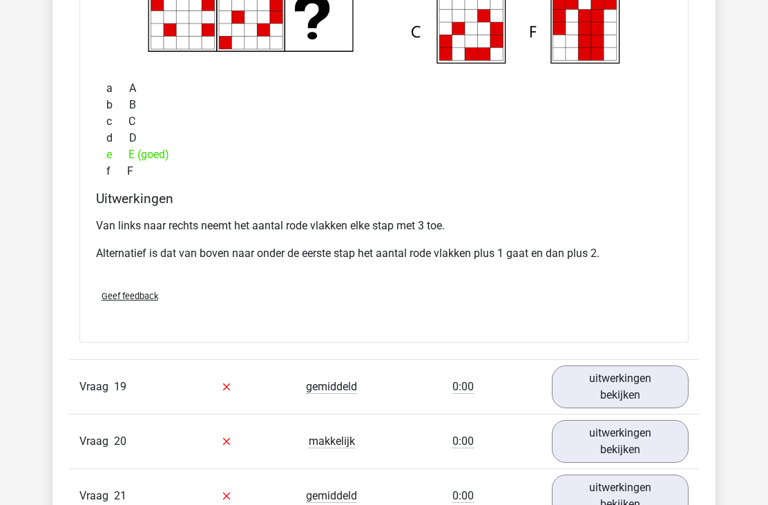
click at [582, 365] on link "uitwerkingen bekijken" at bounding box center [620, 386] width 137 height 43
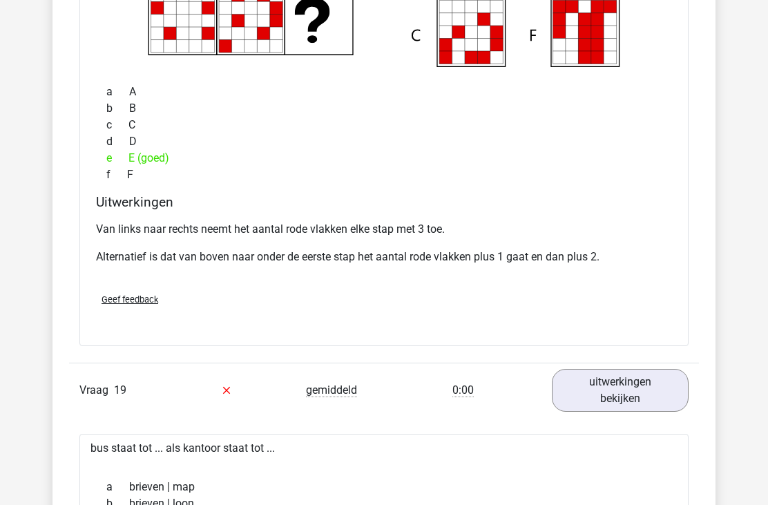
scroll to position [12575, 0]
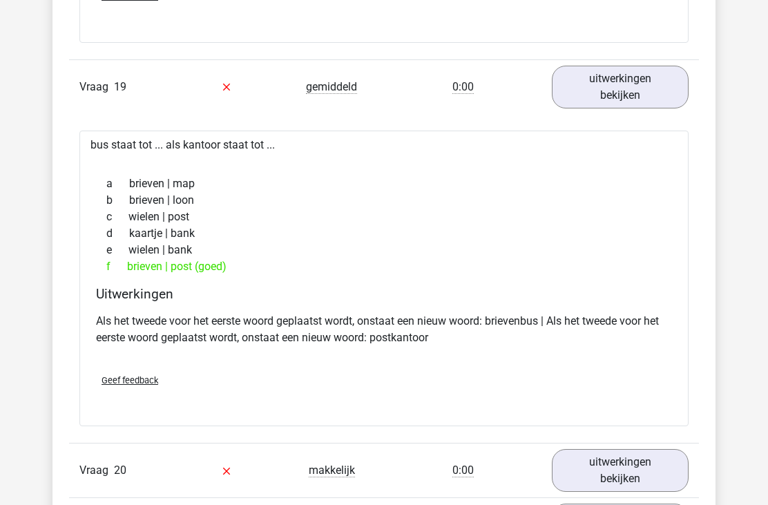
scroll to position [12879, 0]
click at [569, 452] on link "uitwerkingen bekijken" at bounding box center [620, 470] width 137 height 43
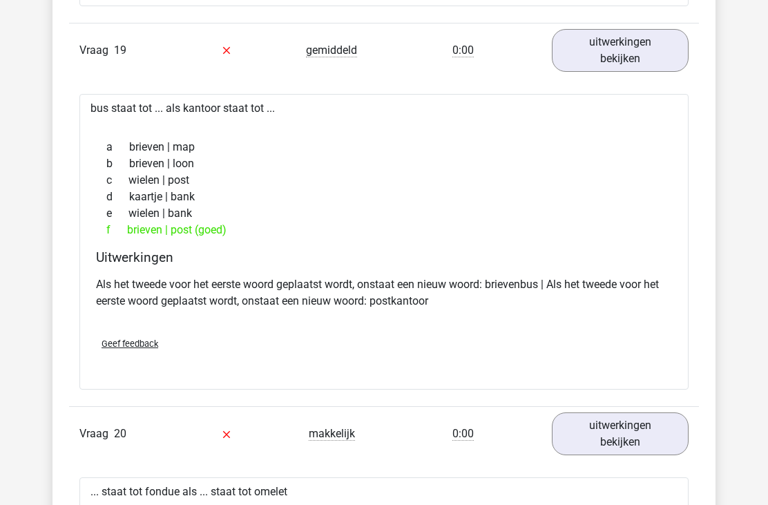
scroll to position [12918, 0]
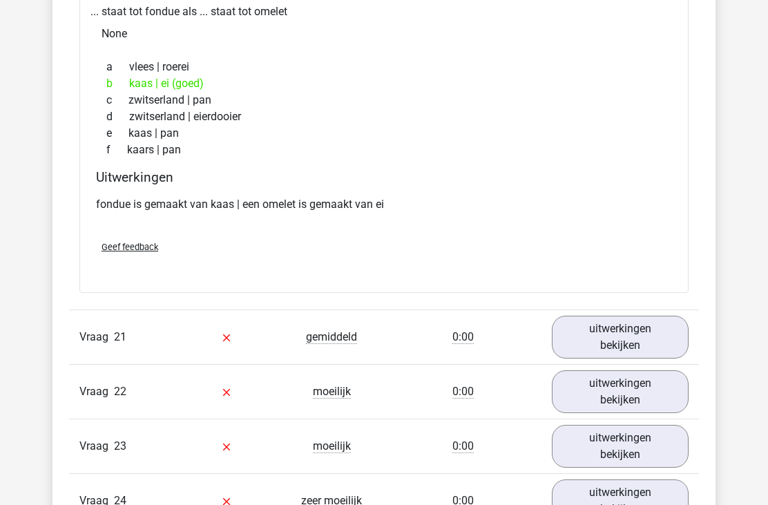
scroll to position [13396, 0]
click at [577, 321] on link "uitwerkingen bekijken" at bounding box center [620, 337] width 137 height 43
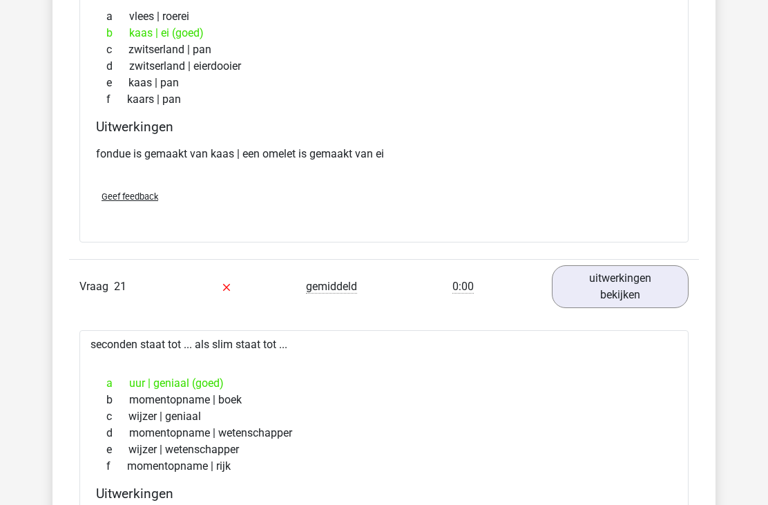
scroll to position [13447, 0]
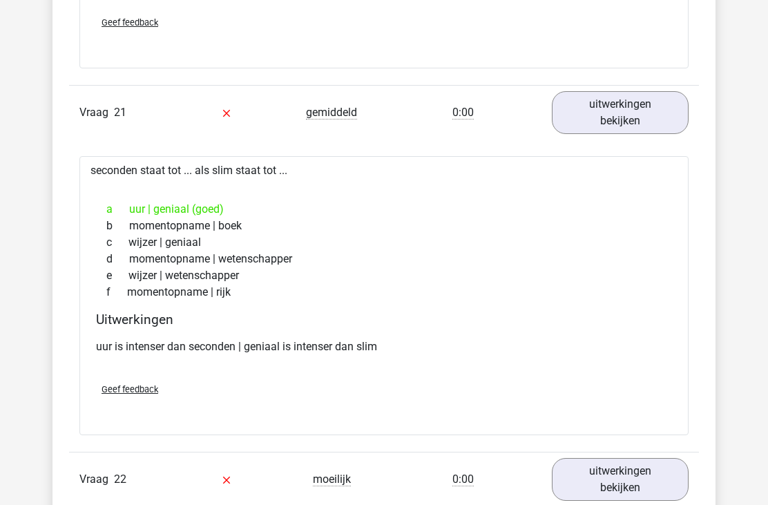
click at [588, 463] on link "uitwerkingen bekijken" at bounding box center [620, 480] width 137 height 43
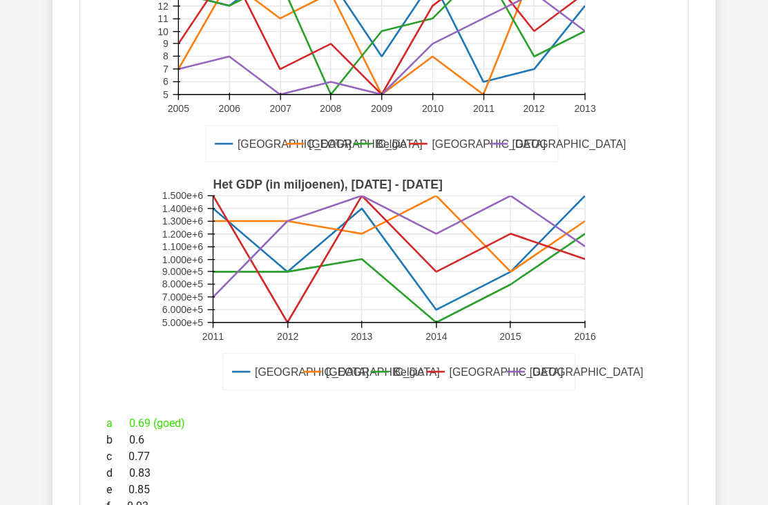
scroll to position [14226, 0]
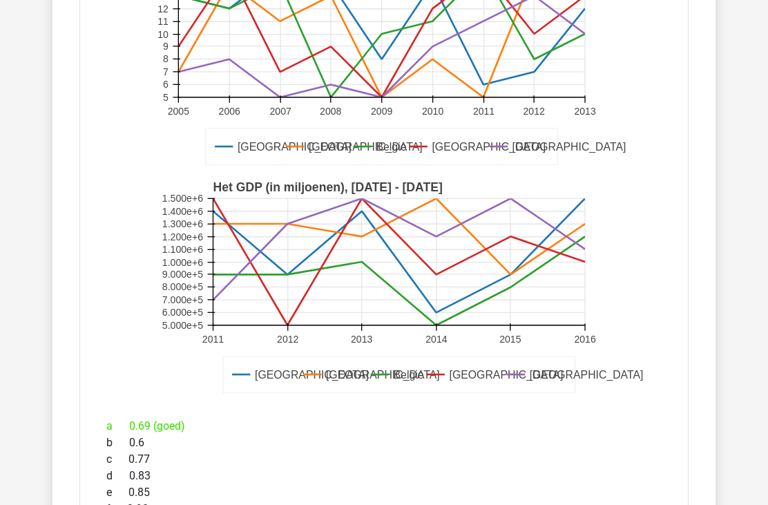
click at [580, 370] on rect at bounding box center [385, 288] width 456 height 228
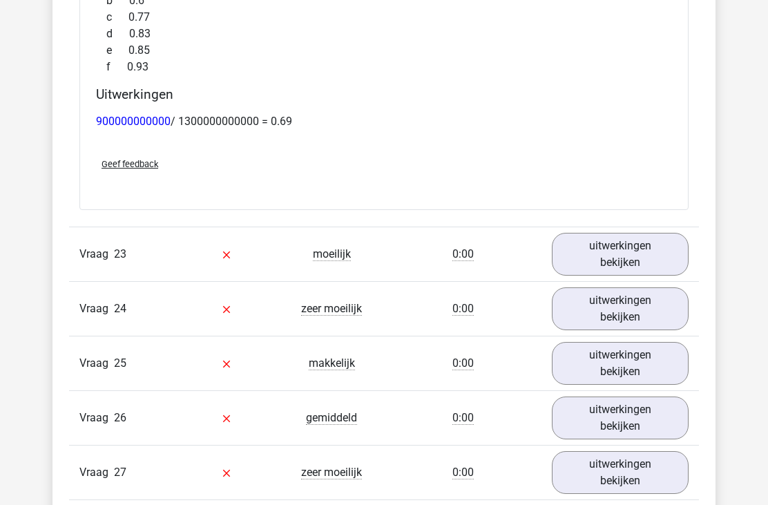
scroll to position [14671, 0]
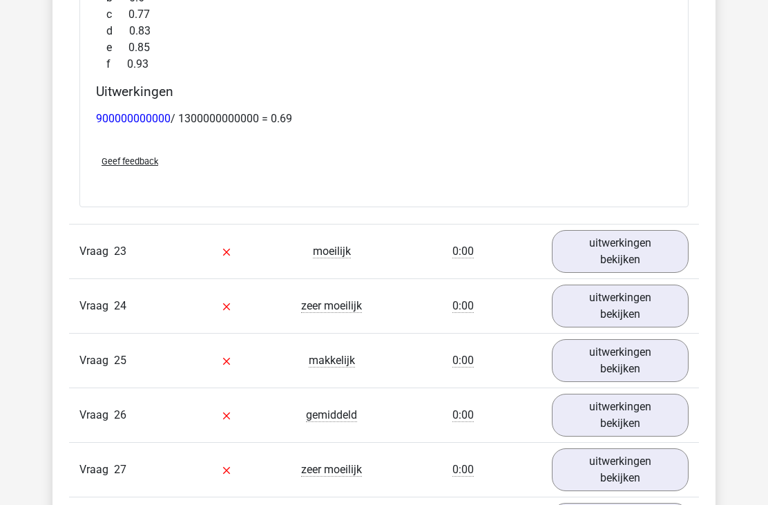
click at [616, 240] on link "uitwerkingen bekijken" at bounding box center [620, 251] width 137 height 43
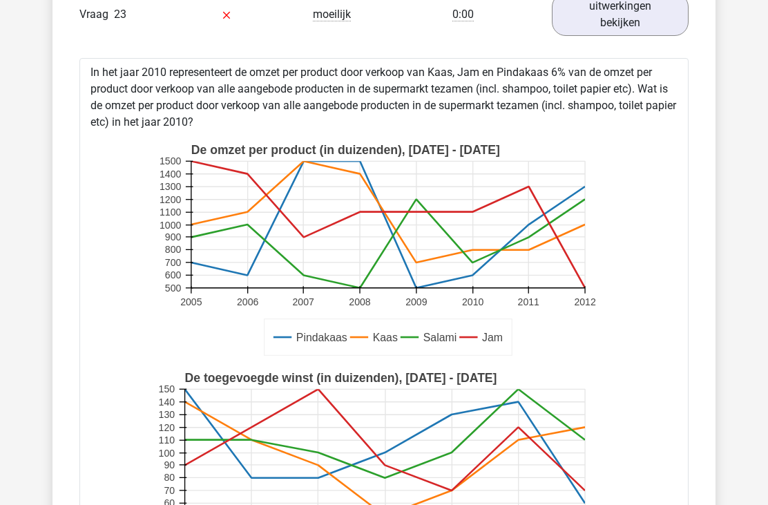
scroll to position [14907, 0]
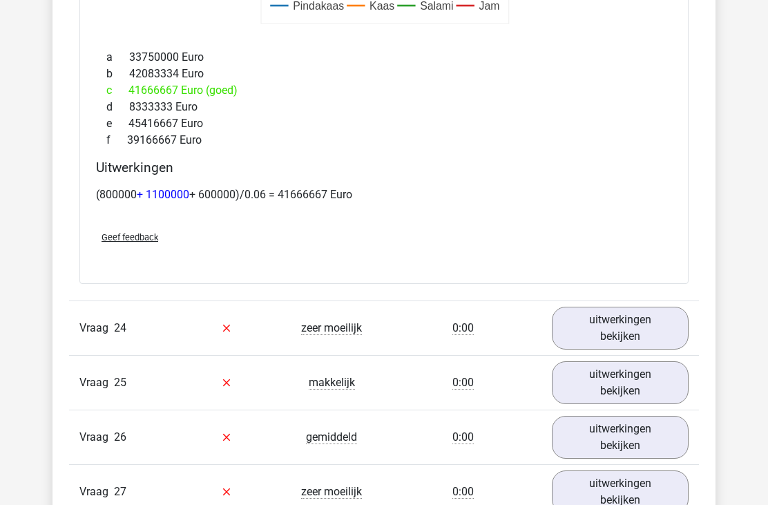
click at [607, 309] on link "uitwerkingen bekijken" at bounding box center [620, 328] width 137 height 43
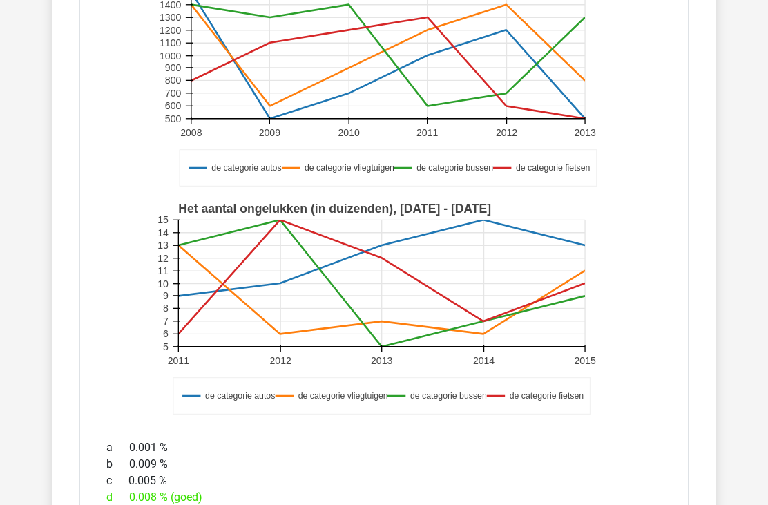
scroll to position [15921, 0]
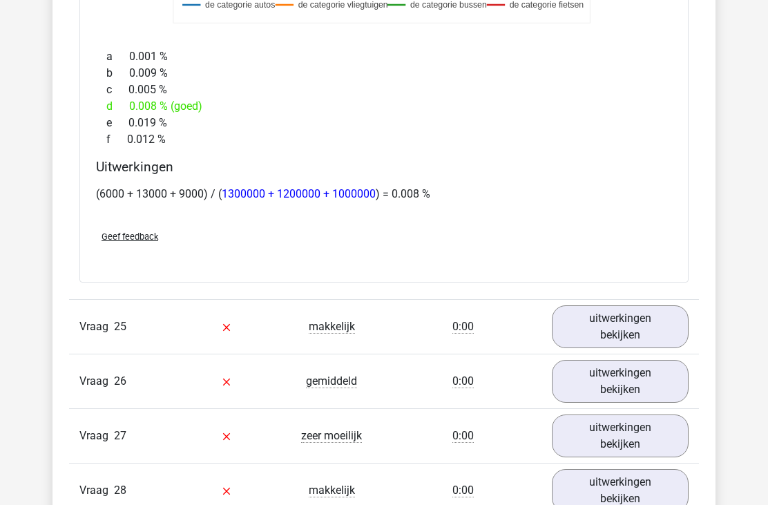
click at [575, 306] on link "uitwerkingen bekijken" at bounding box center [620, 327] width 137 height 43
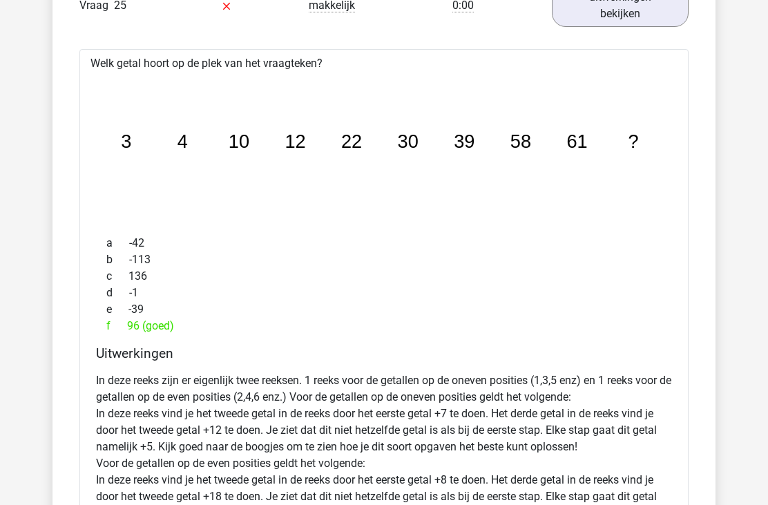
scroll to position [16630, 0]
click at [369, 422] on p "In deze reeks zijn er eigenlijk twee reeksen. 1 reeks voor de getallen op de on…" at bounding box center [384, 446] width 576 height 149
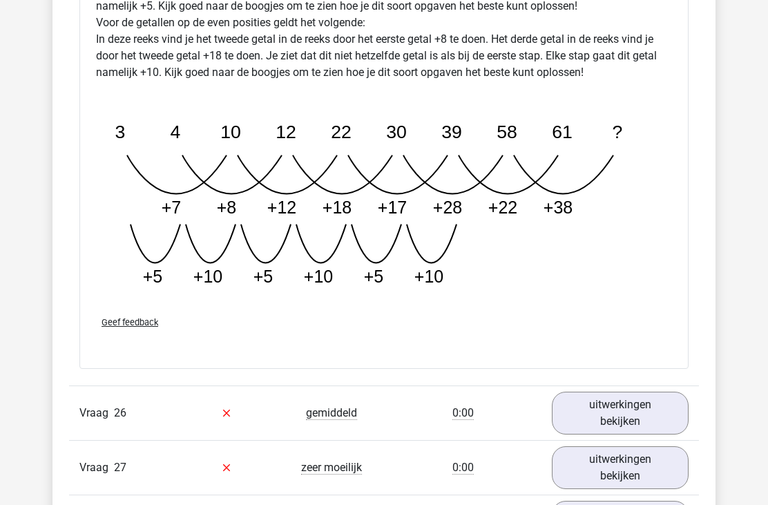
scroll to position [17070, 0]
click at [192, 161] on icon "image/svg+xml 3 4 10 12 22 30 39 58 61 ? +7 +8 +12 +18 +17 +28 +22" at bounding box center [372, 195] width 553 height 207
click at [301, 139] on icon "image/svg+xml 3 4 10 12 22 30 39 58 61 ? +7 +8 +12 +18 +17 +28 +22" at bounding box center [372, 195] width 553 height 207
click at [400, 143] on icon "image/svg+xml 3 4 10 12 22 30 39 58 61 ? +7 +8 +12 +18 +17 +28 +22" at bounding box center [372, 195] width 553 height 207
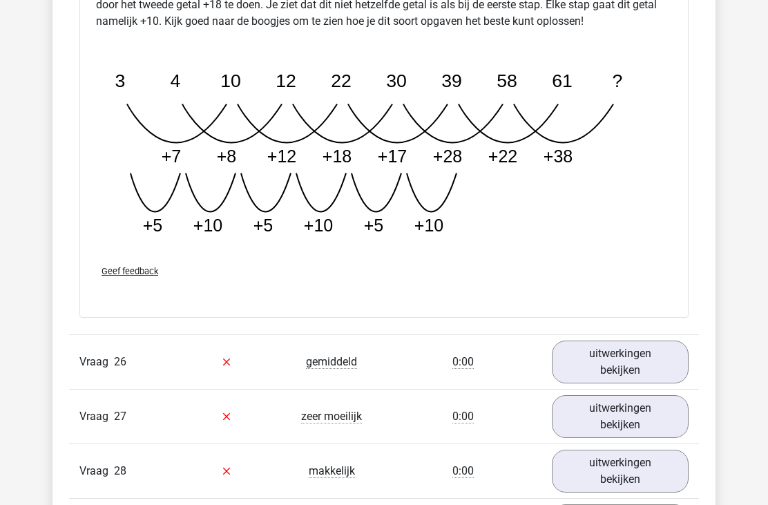
scroll to position [17121, 0]
click at [603, 342] on link "uitwerkingen bekijken" at bounding box center [620, 362] width 137 height 43
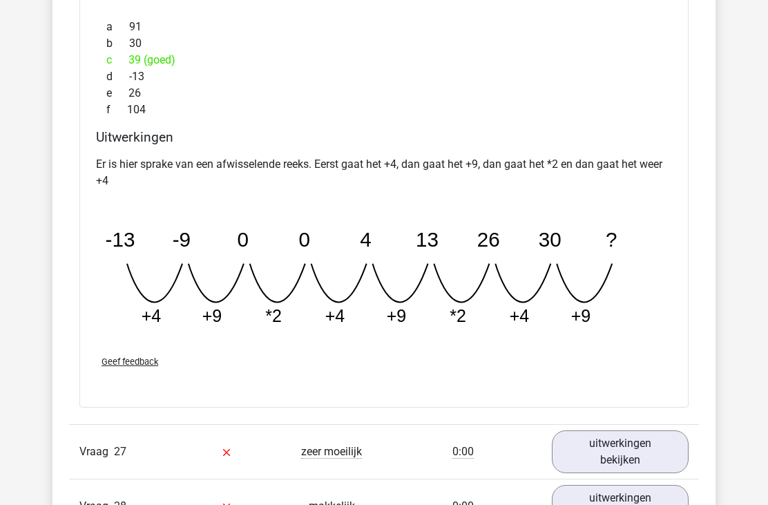
scroll to position [17706, 0]
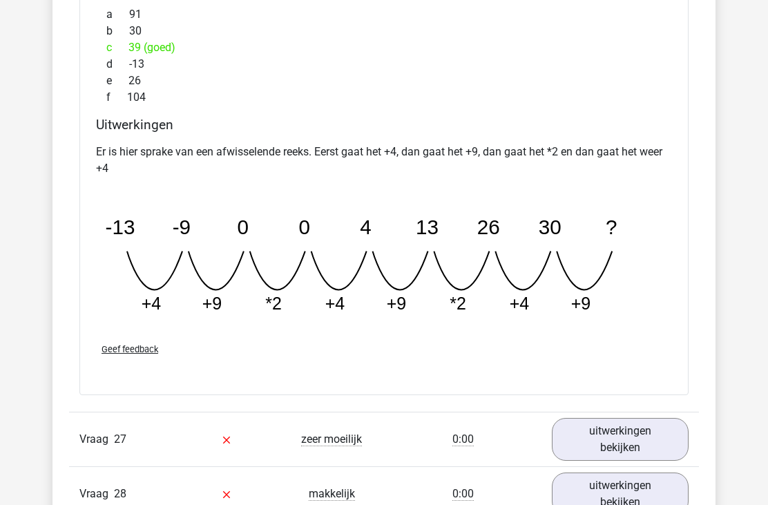
click at [593, 419] on link "uitwerkingen bekijken" at bounding box center [620, 439] width 137 height 43
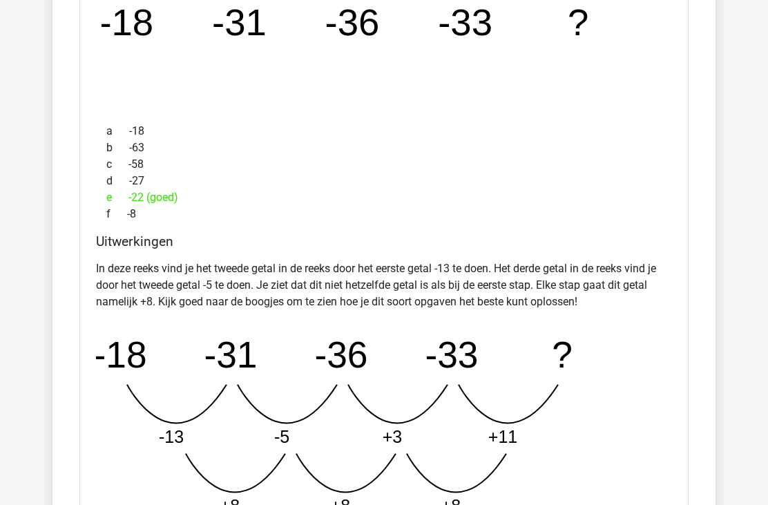
scroll to position [18253, 0]
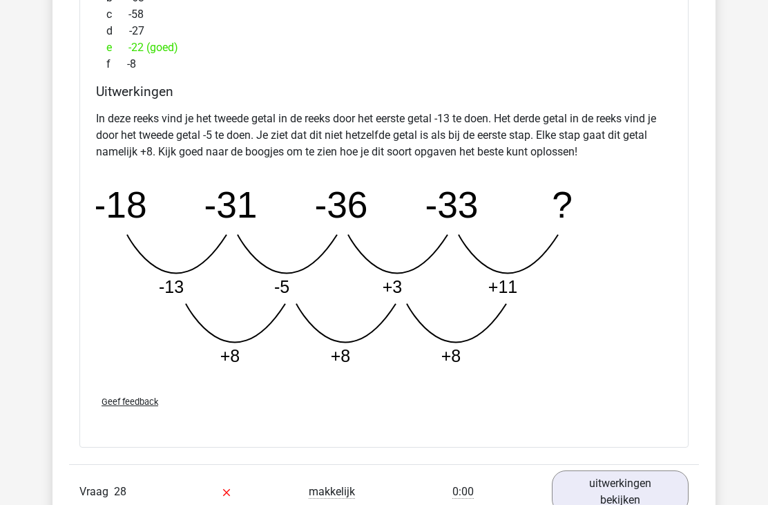
click at [623, 475] on link "uitwerkingen bekijken" at bounding box center [620, 492] width 137 height 43
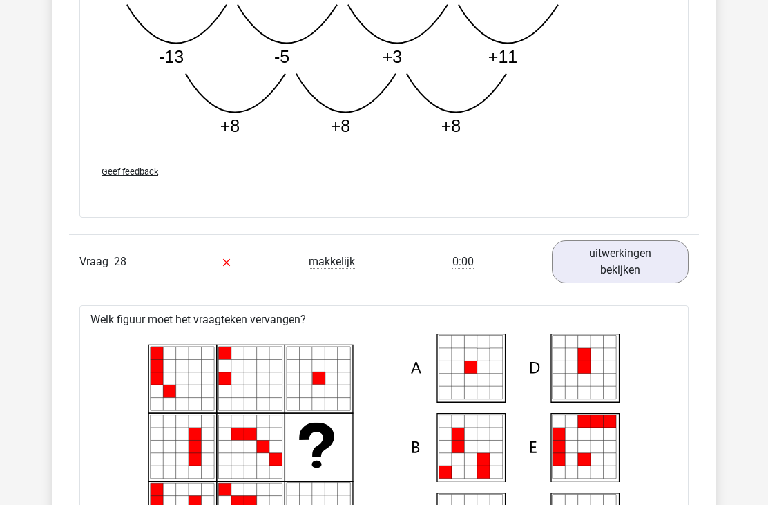
scroll to position [18632, 0]
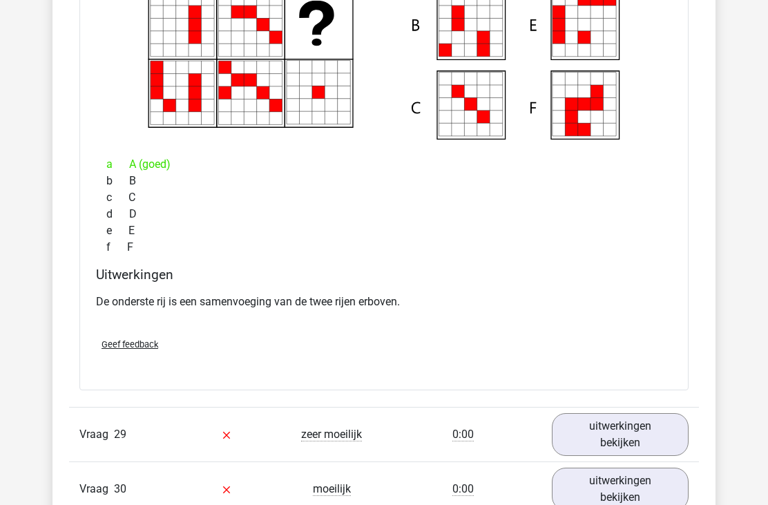
click at [579, 417] on link "uitwerkingen bekijken" at bounding box center [620, 435] width 137 height 43
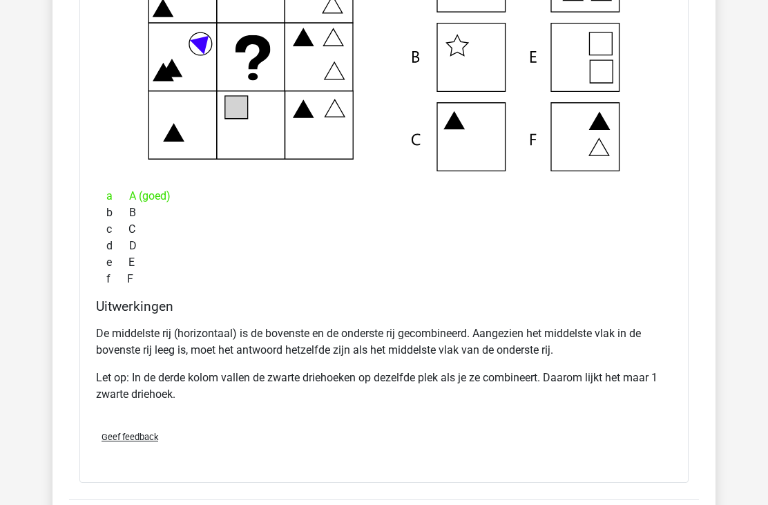
scroll to position [19625, 0]
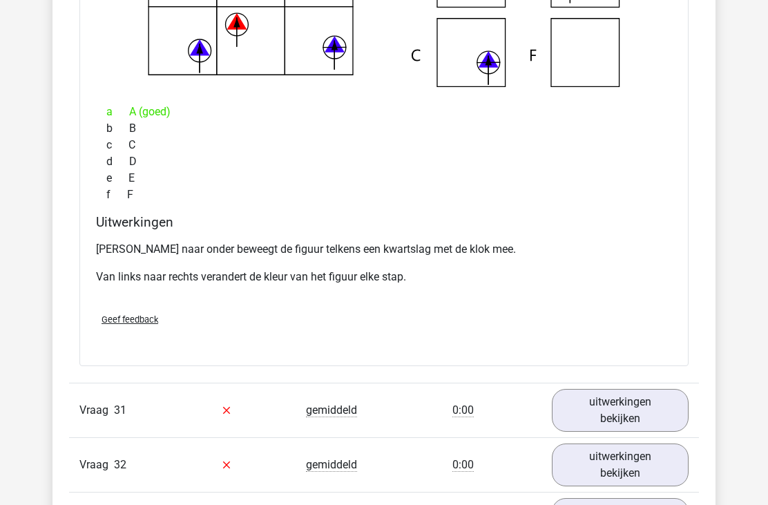
scroll to position [20357, 0]
click at [586, 396] on link "uitwerkingen bekijken" at bounding box center [620, 410] width 137 height 43
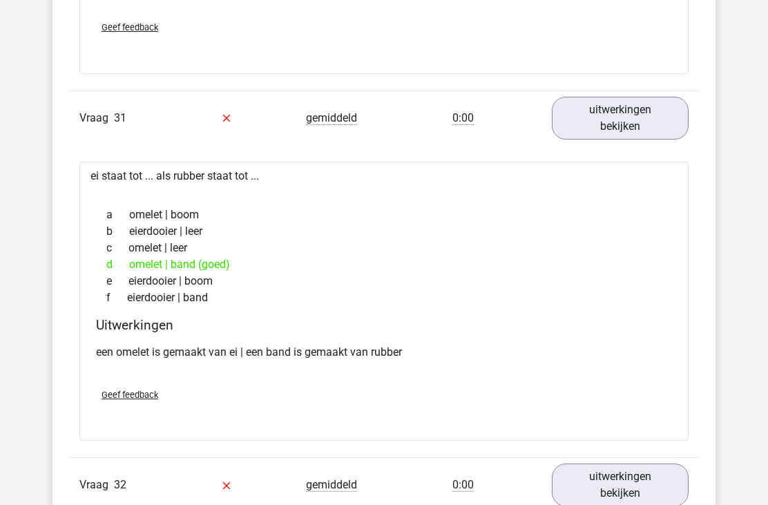
scroll to position [20649, 0]
click at [571, 463] on link "uitwerkingen bekijken" at bounding box center [620, 484] width 137 height 43
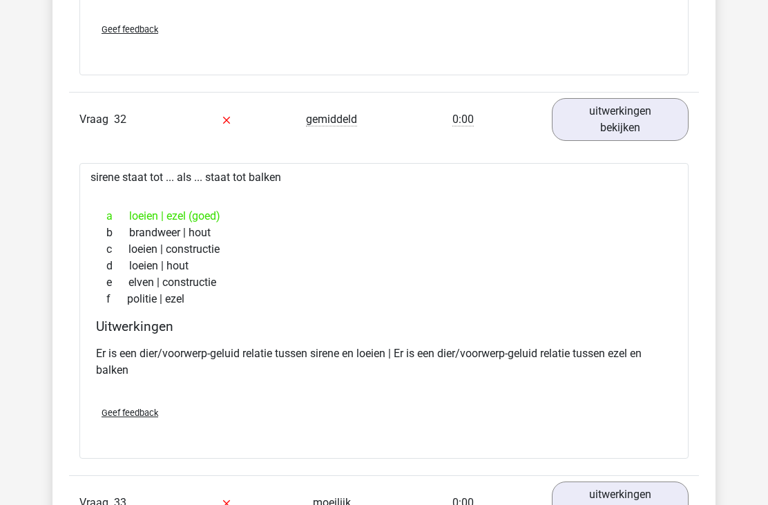
scroll to position [21024, 0]
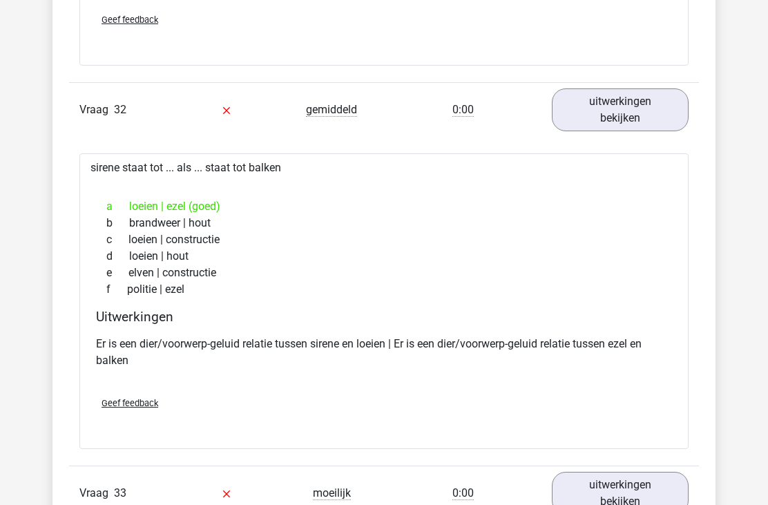
click at [568, 479] on link "uitwerkingen bekijken" at bounding box center [620, 493] width 137 height 43
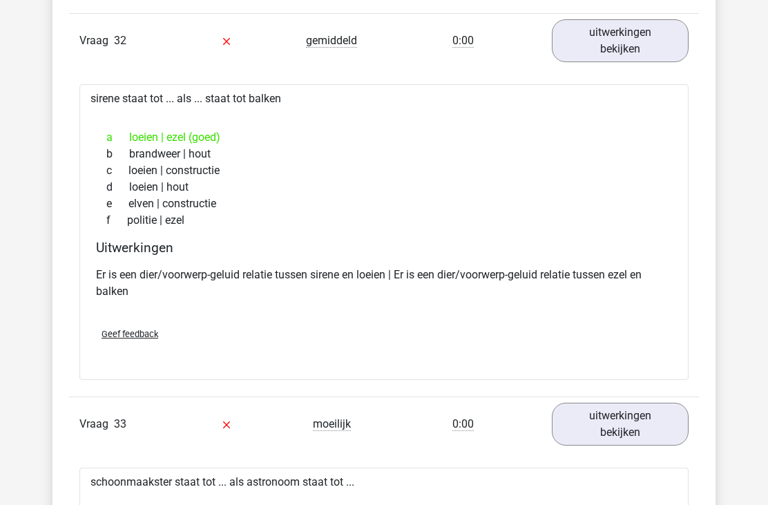
scroll to position [21095, 0]
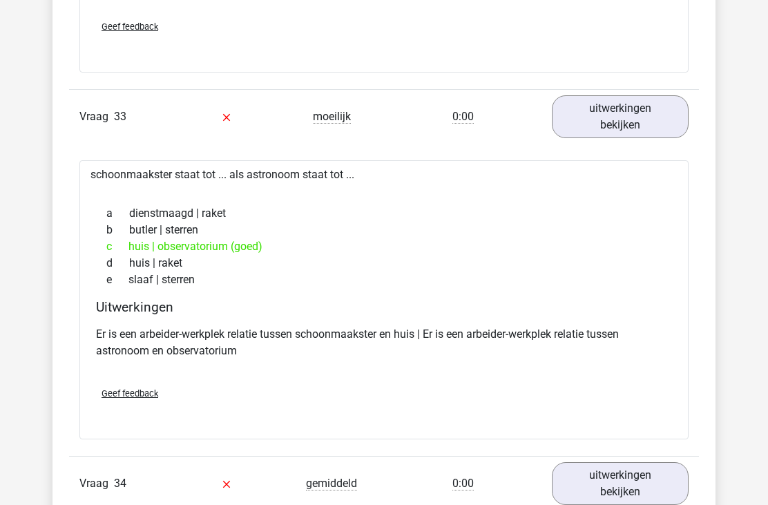
click at [575, 463] on link "uitwerkingen bekijken" at bounding box center [620, 484] width 137 height 43
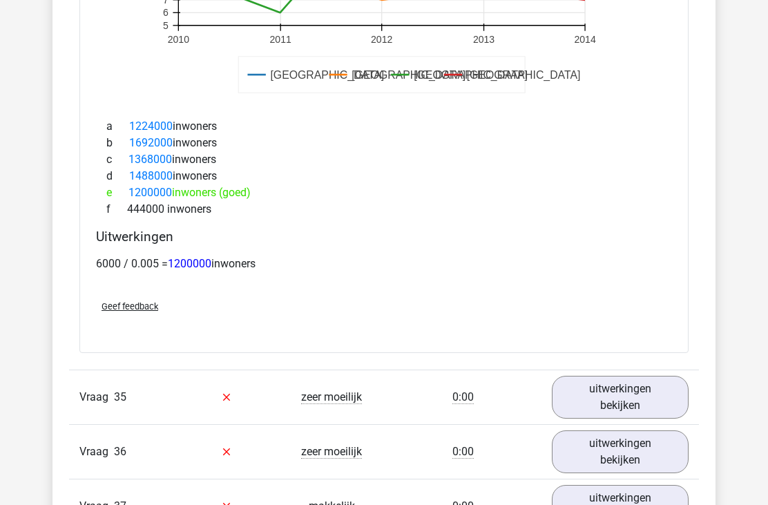
scroll to position [22310, 0]
click at [589, 381] on link "uitwerkingen bekijken" at bounding box center [620, 397] width 137 height 43
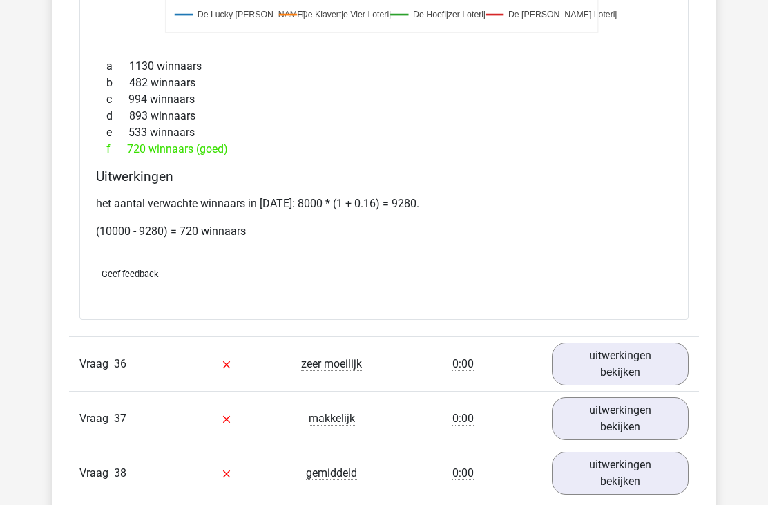
scroll to position [23227, 0]
click at [579, 344] on link "uitwerkingen bekijken" at bounding box center [620, 364] width 137 height 43
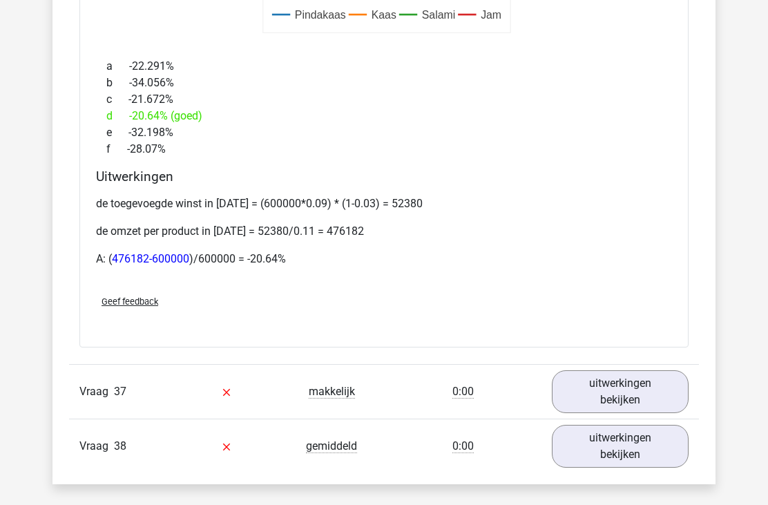
scroll to position [24099, 0]
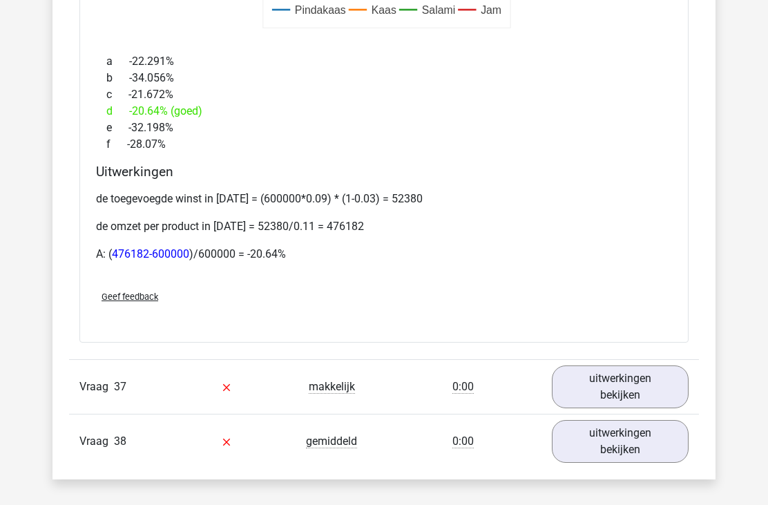
click at [577, 367] on link "uitwerkingen bekijken" at bounding box center [620, 386] width 137 height 43
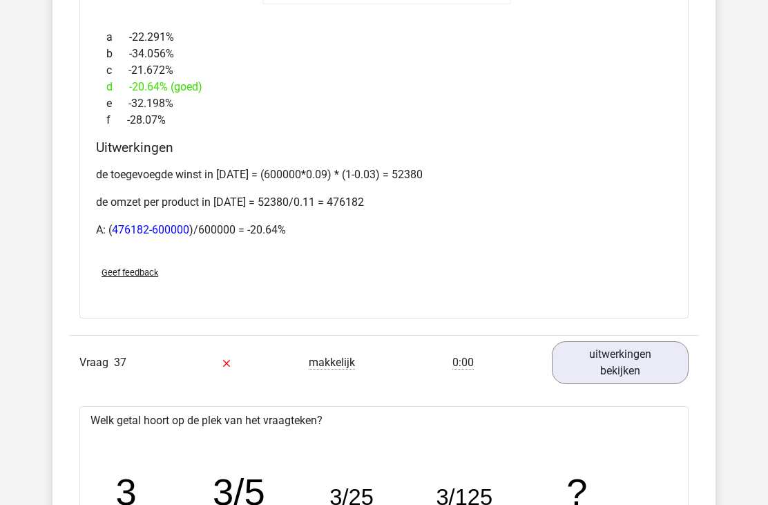
scroll to position [24123, 0]
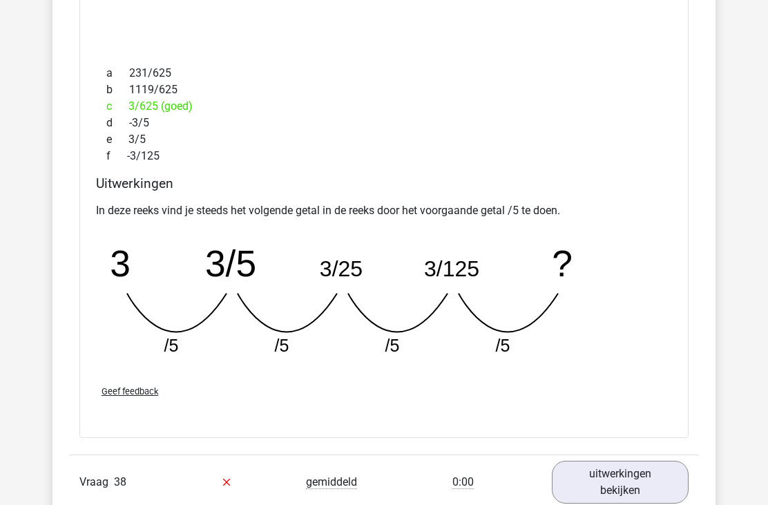
click at [584, 462] on link "uitwerkingen bekijken" at bounding box center [620, 482] width 137 height 43
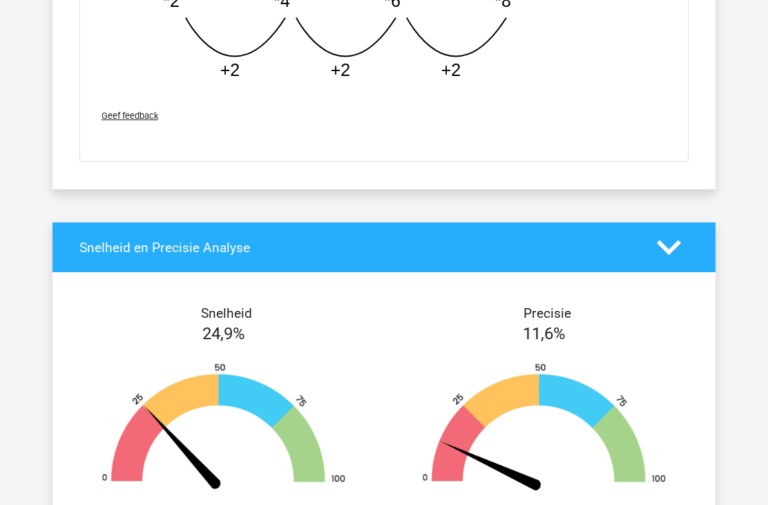
scroll to position [25673, 0]
